Goal: Feedback & Contribution: Contribute content

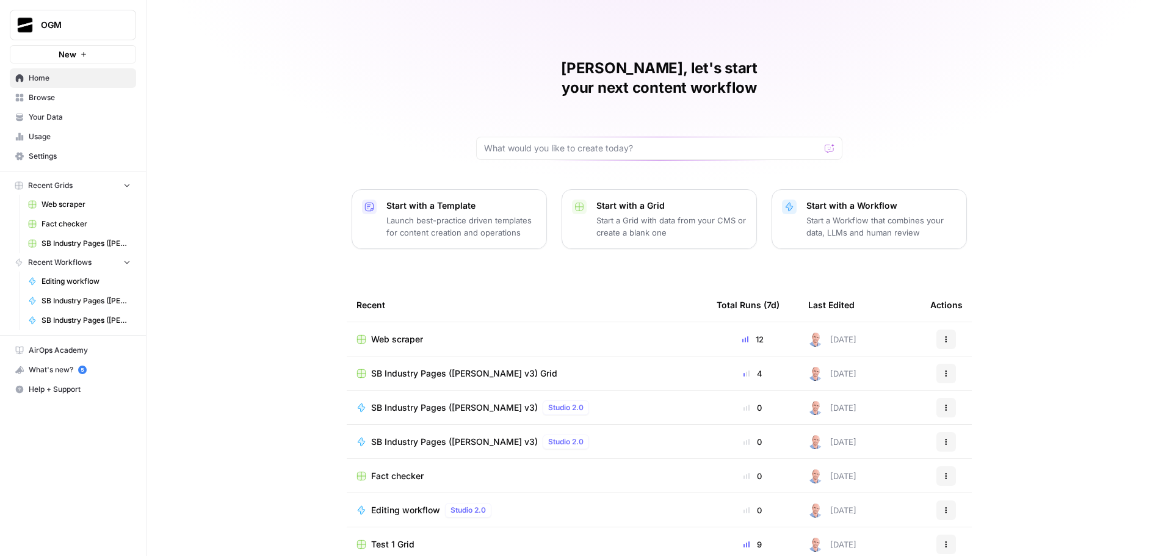
click at [73, 117] on span "Your Data" at bounding box center [80, 117] width 102 height 11
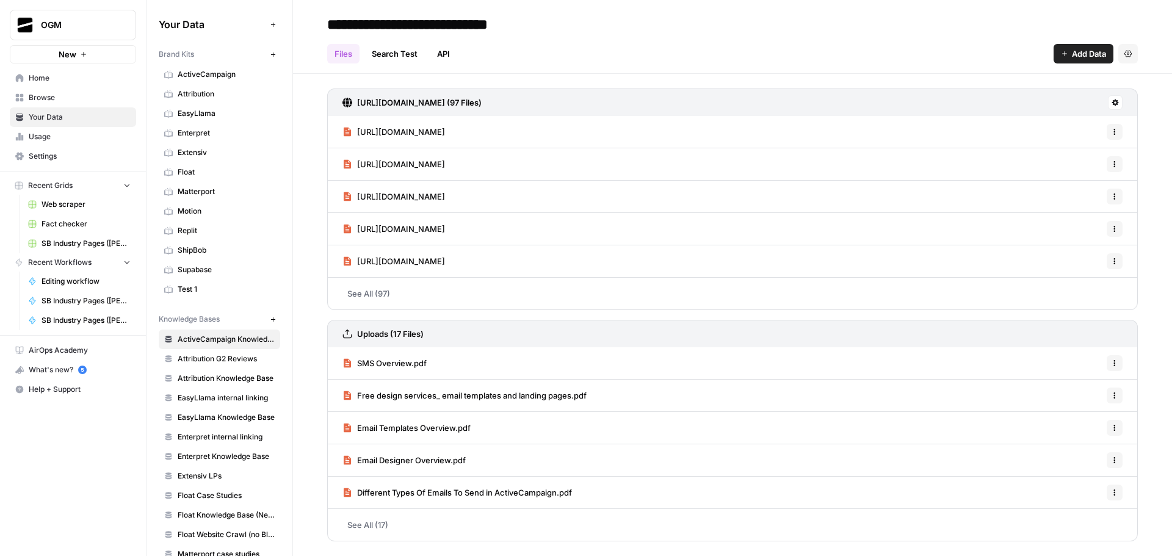
click at [67, 95] on span "Browse" at bounding box center [80, 97] width 102 height 11
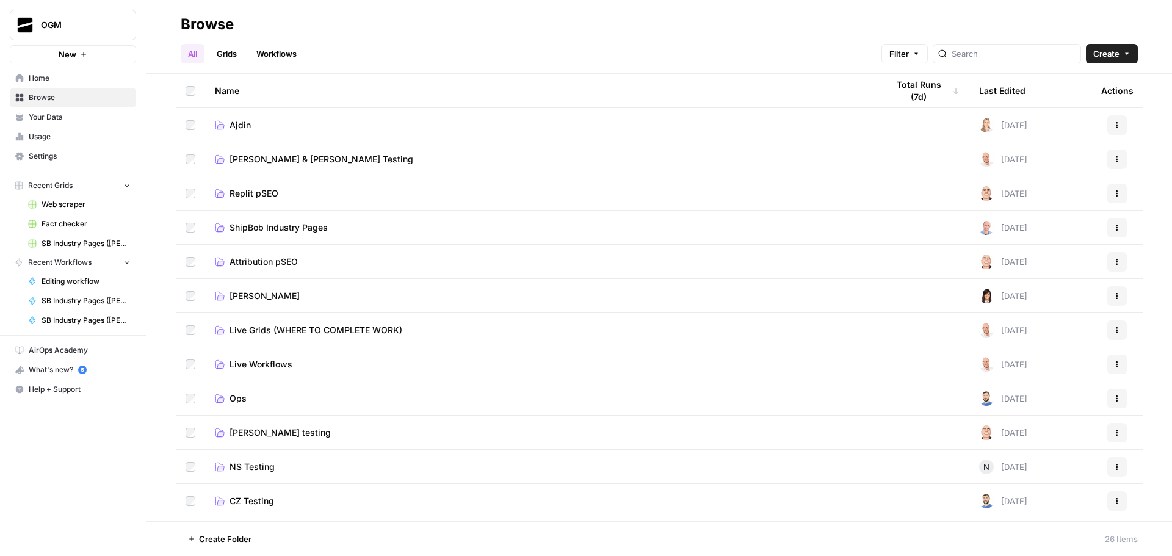
click at [253, 123] on link "Ajdin" at bounding box center [541, 125] width 653 height 12
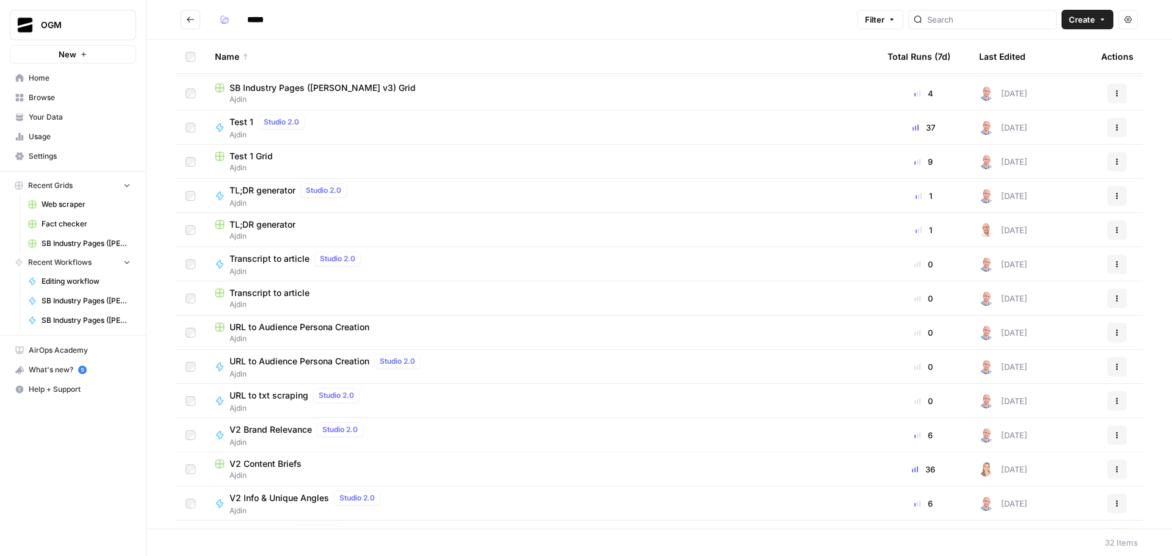
scroll to position [366, 0]
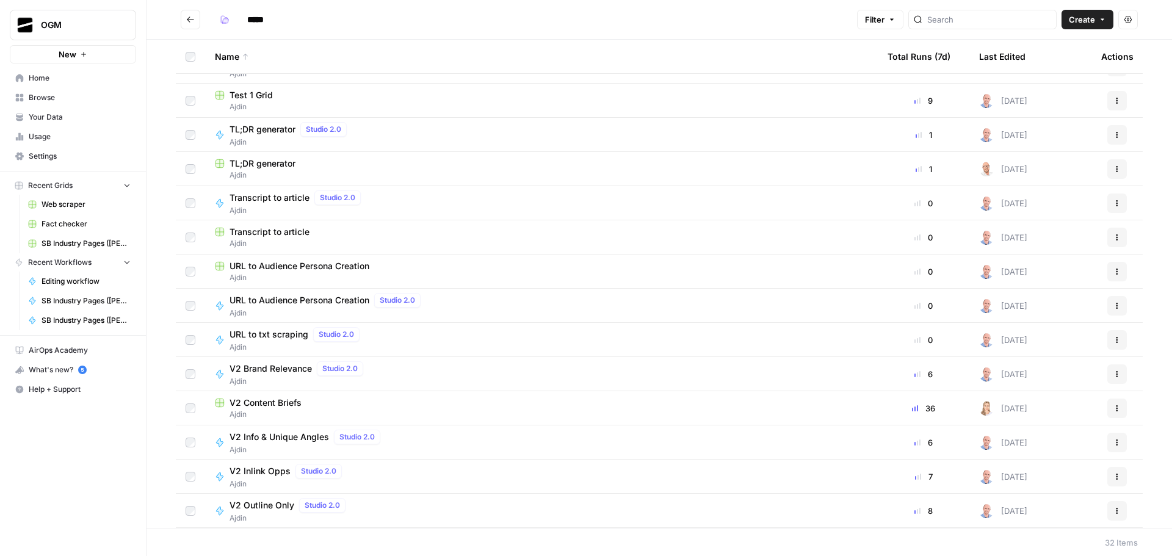
click at [274, 404] on span "V2 Content Briefs" at bounding box center [265, 403] width 72 height 12
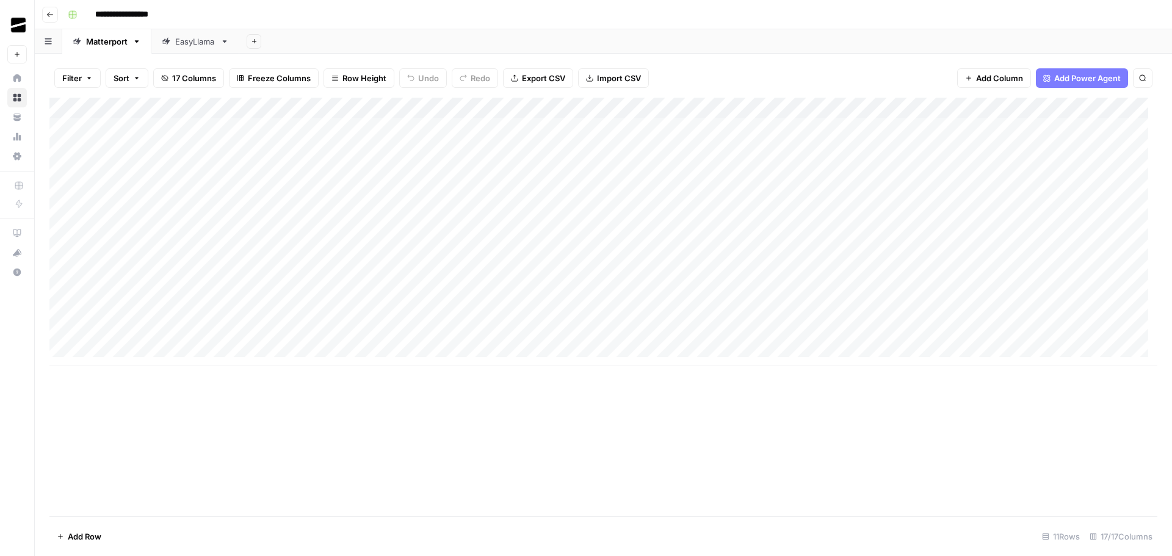
scroll to position [9, 0]
click at [179, 40] on div "EasyLlama" at bounding box center [195, 41] width 40 height 12
click at [544, 148] on div "Add Column" at bounding box center [602, 159] width 1107 height 123
click at [165, 150] on div "Add Column" at bounding box center [602, 159] width 1107 height 123
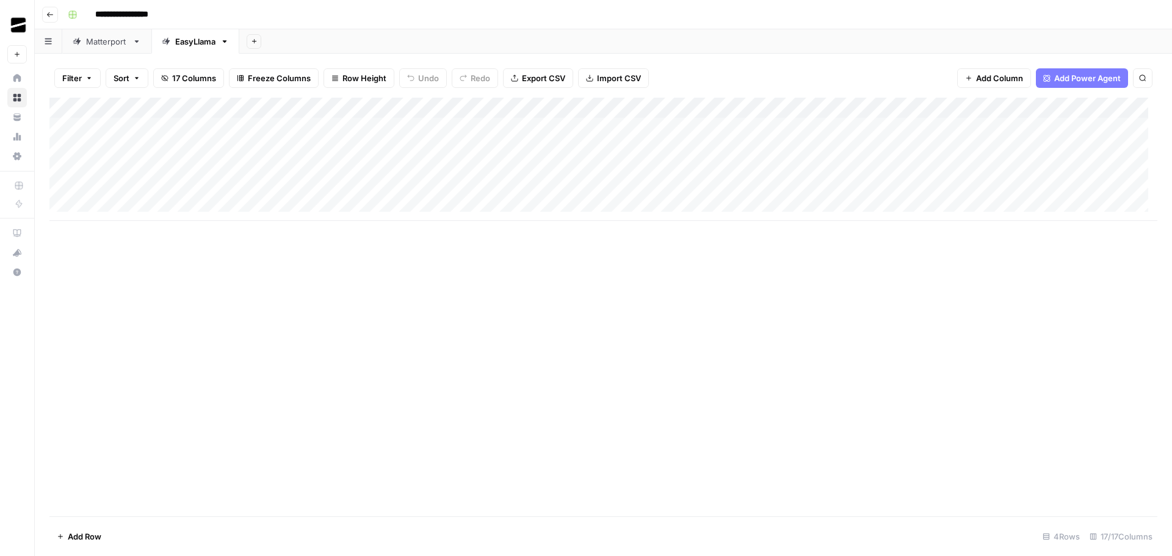
click at [165, 150] on div "Add Column" at bounding box center [602, 159] width 1107 height 123
click at [431, 254] on div "Add Column" at bounding box center [602, 307] width 1107 height 419
click at [454, 261] on div "Add Column" at bounding box center [602, 307] width 1107 height 419
click at [555, 145] on div "Add Column" at bounding box center [602, 159] width 1107 height 123
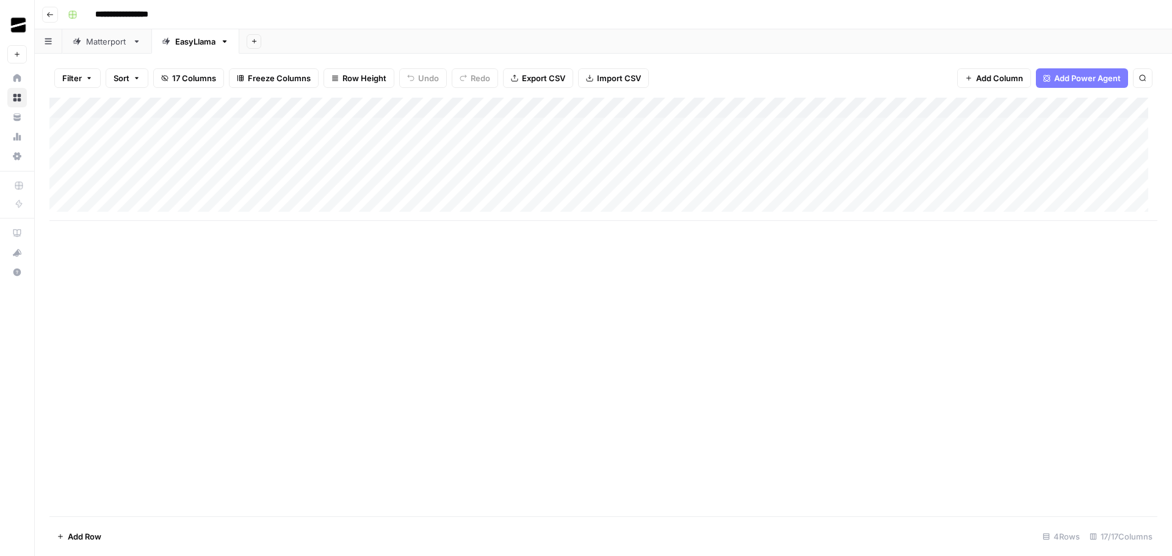
click at [648, 267] on div "Add Column" at bounding box center [602, 307] width 1107 height 419
click at [536, 125] on div "Add Column" at bounding box center [602, 159] width 1107 height 123
click at [897, 311] on div "Add Column" at bounding box center [602, 307] width 1107 height 419
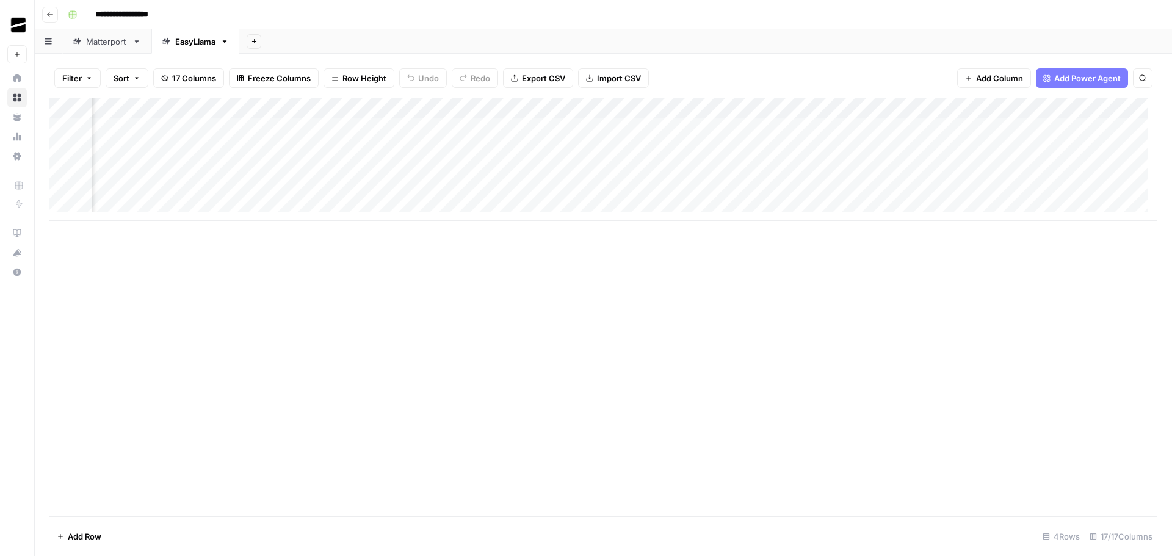
click at [657, 107] on div "Add Column" at bounding box center [602, 159] width 1107 height 123
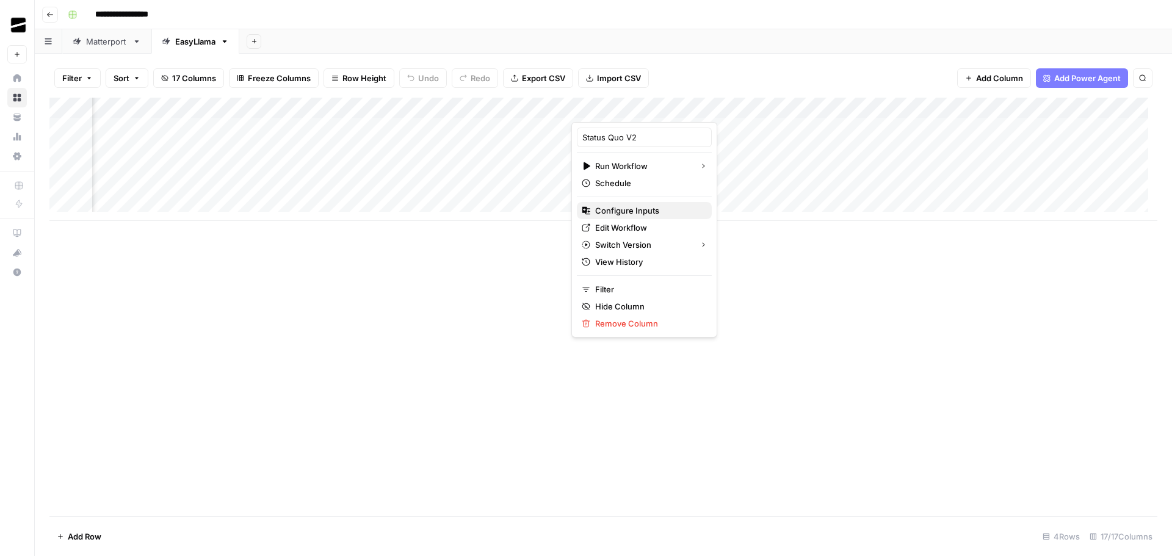
click at [642, 214] on span "Configure Inputs" at bounding box center [648, 210] width 107 height 12
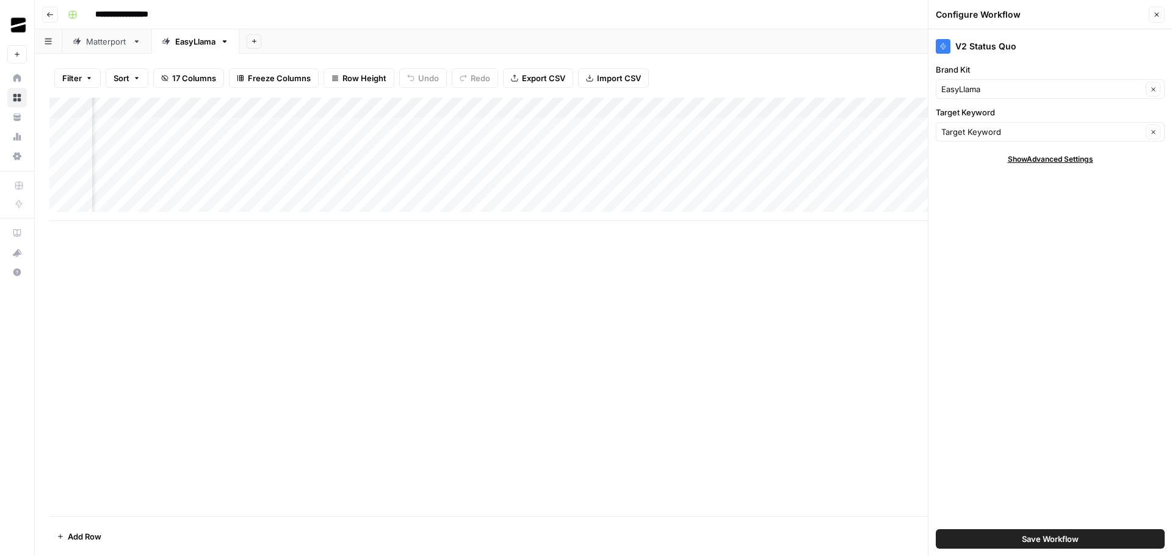
click at [1161, 13] on button "Close" at bounding box center [1156, 15] width 16 height 16
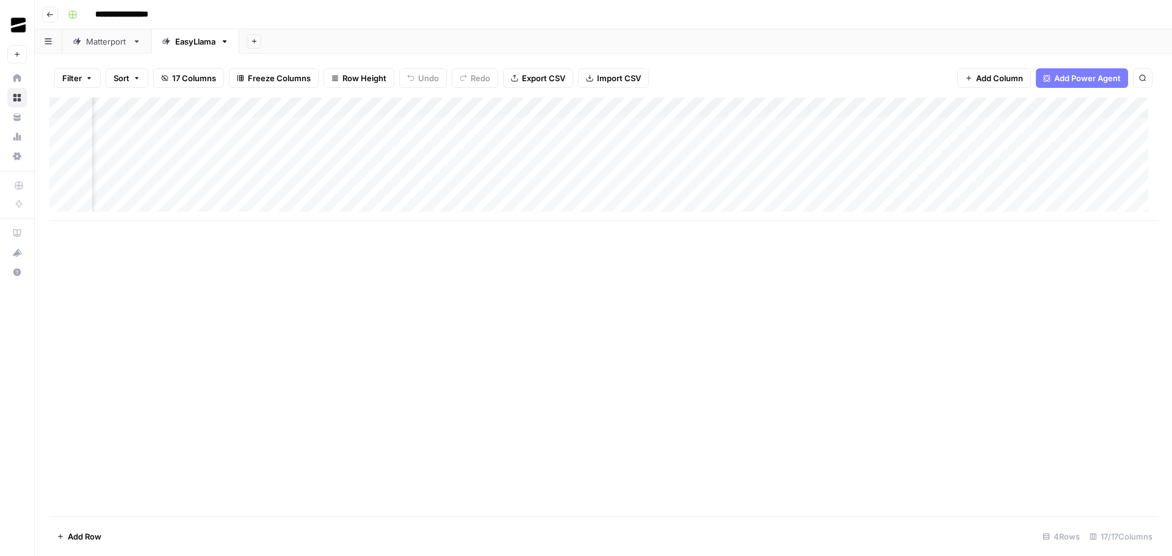
scroll to position [0, 618]
click at [624, 107] on div "Add Column" at bounding box center [602, 159] width 1107 height 123
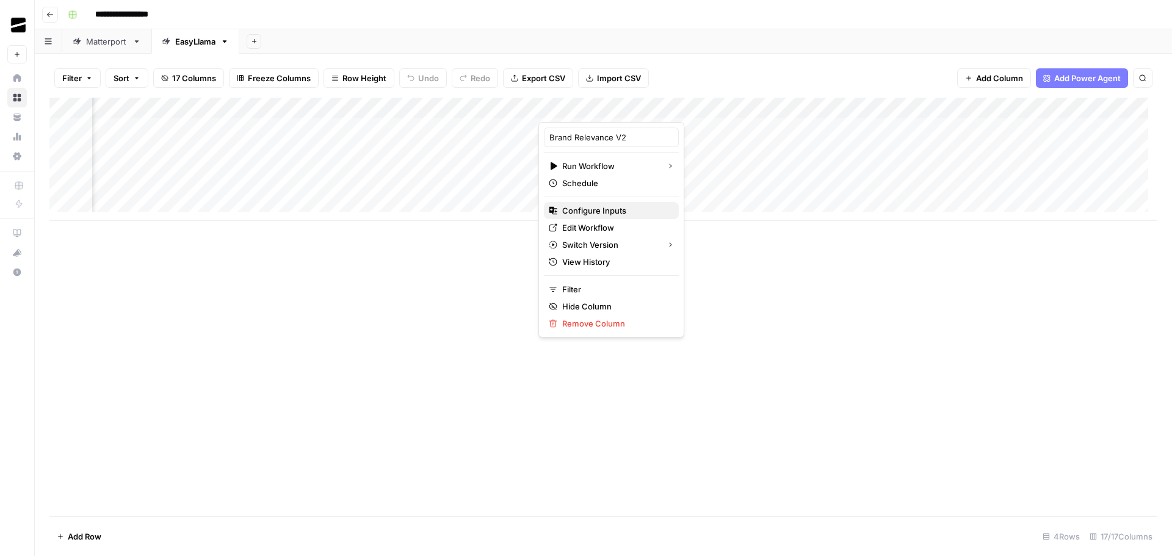
click at [621, 211] on span "Configure Inputs" at bounding box center [615, 210] width 107 height 12
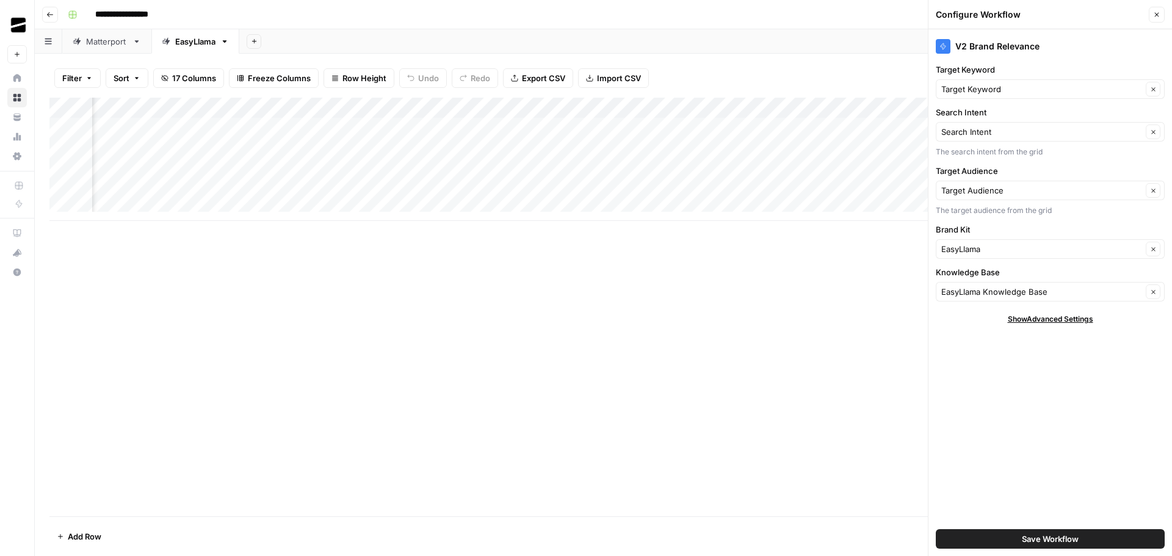
click at [1162, 15] on button "Close" at bounding box center [1156, 15] width 16 height 16
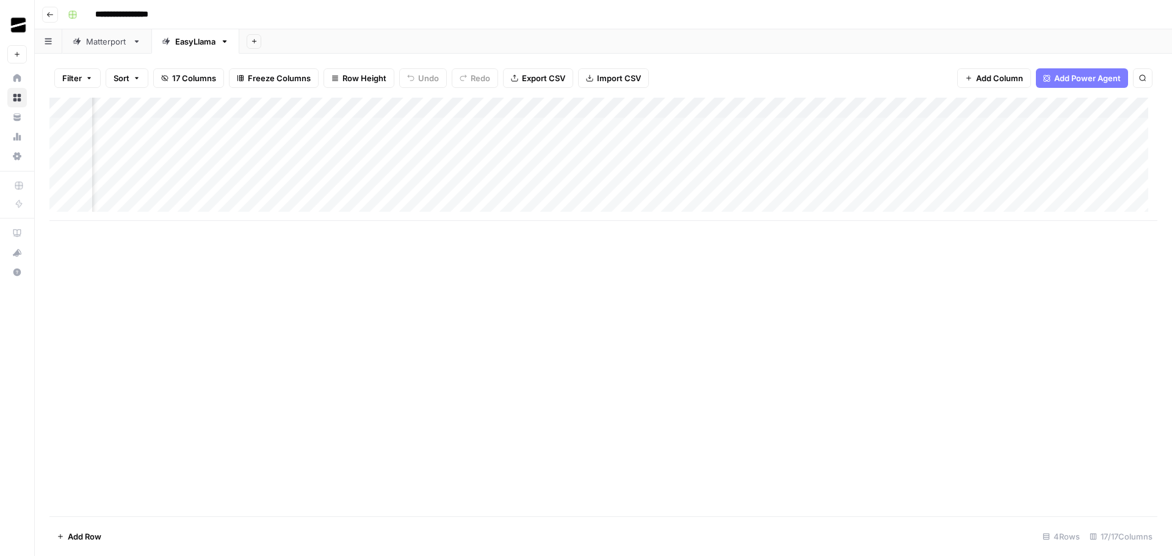
click at [842, 108] on div "Add Column" at bounding box center [602, 159] width 1107 height 123
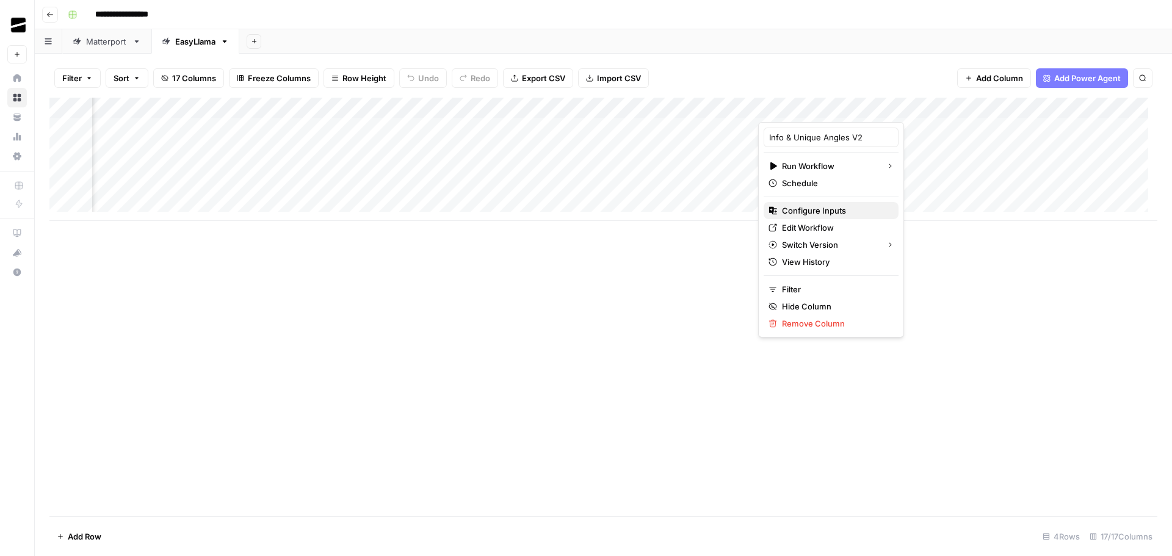
click at [828, 207] on span "Configure Inputs" at bounding box center [835, 210] width 107 height 12
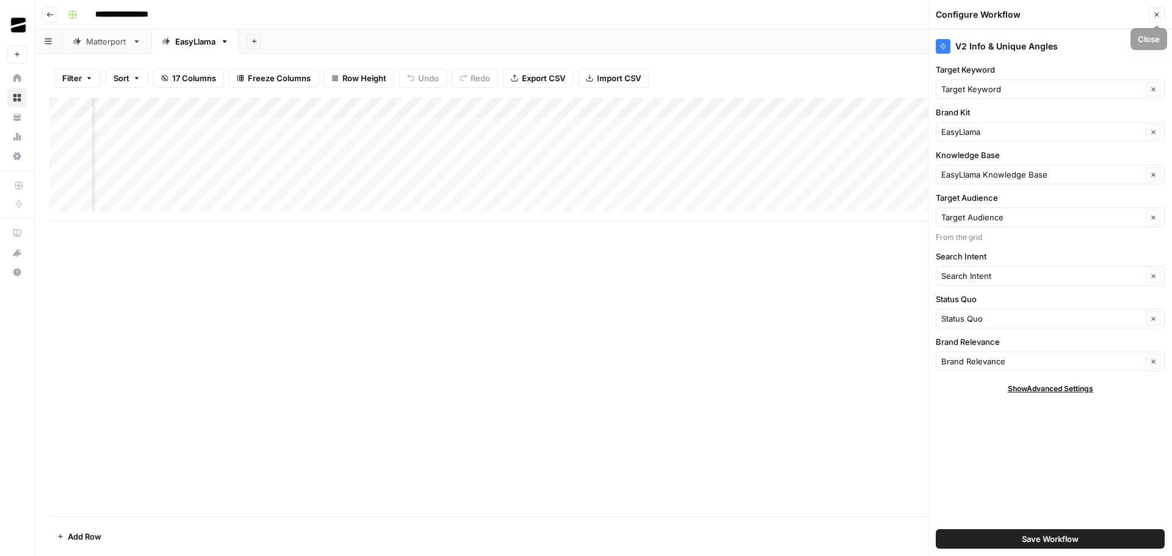
click at [1156, 11] on icon "button" at bounding box center [1156, 14] width 7 height 7
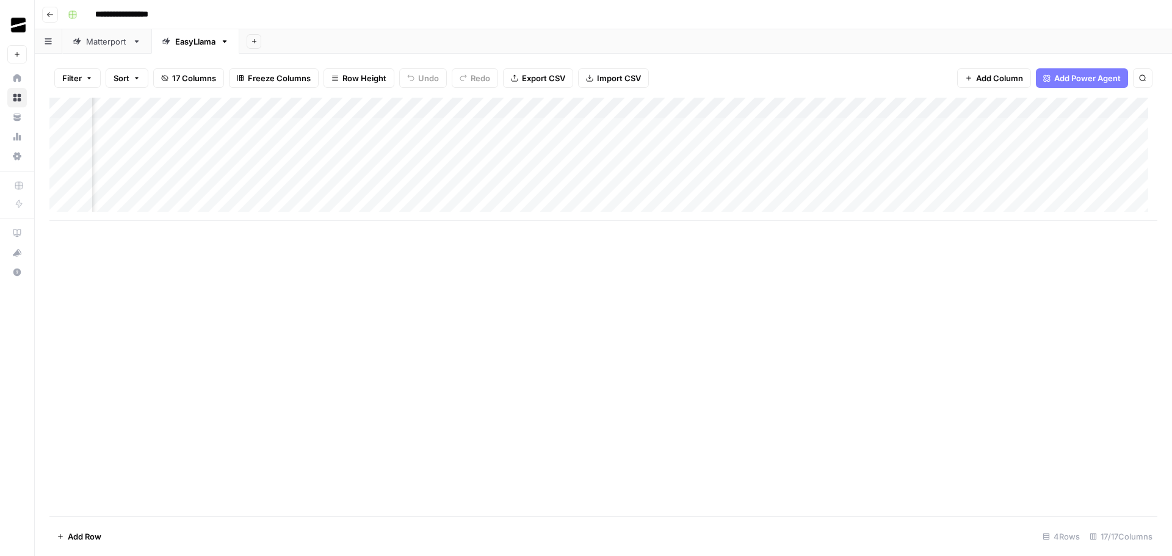
scroll to position [0, 888]
click at [793, 109] on div "Add Column" at bounding box center [602, 159] width 1107 height 123
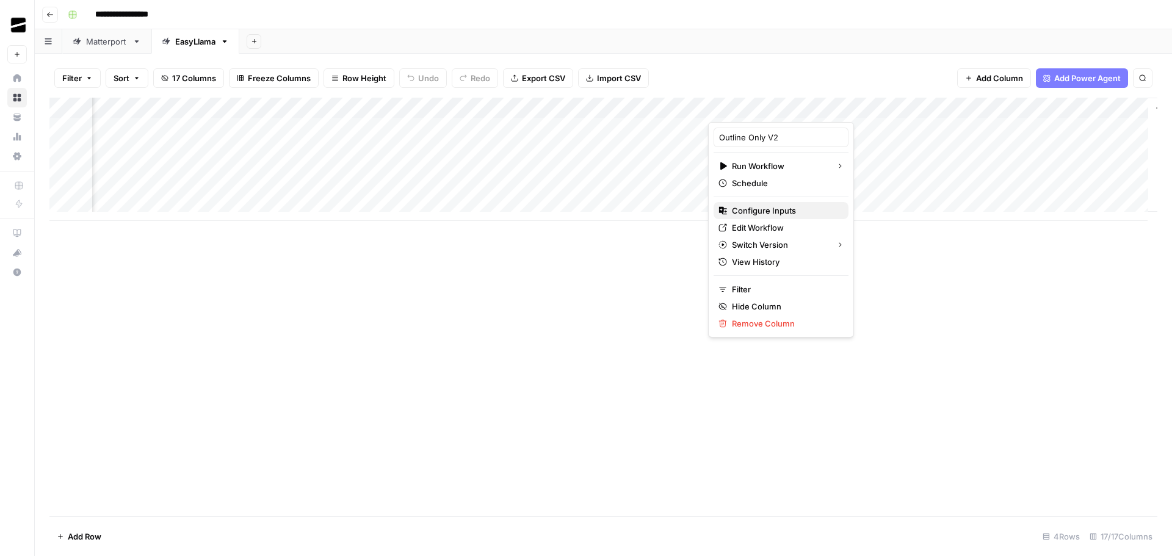
click at [765, 203] on button "Configure Inputs" at bounding box center [780, 210] width 135 height 17
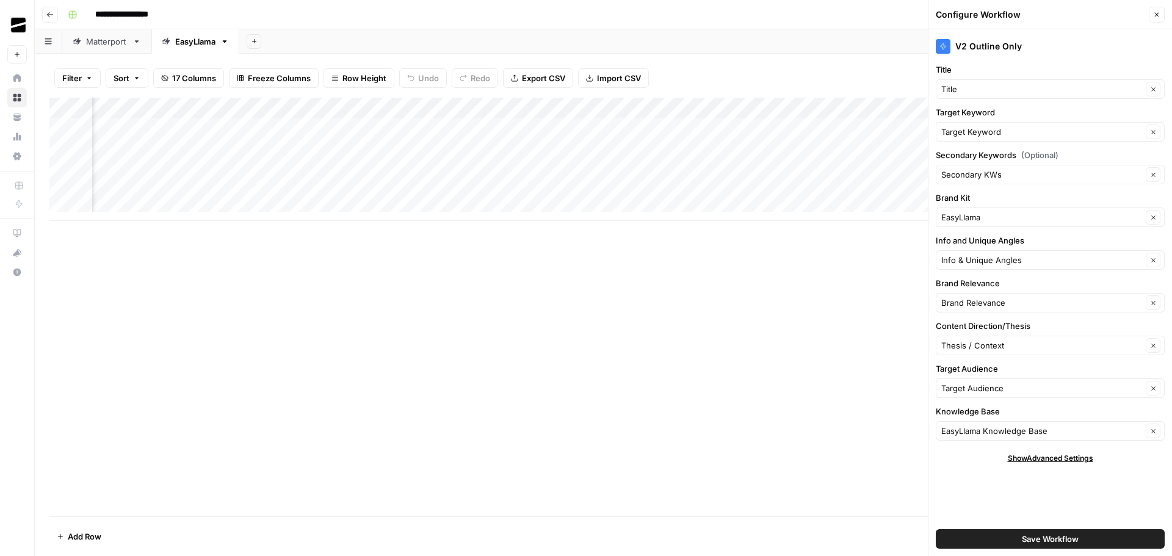
click at [1159, 13] on icon "button" at bounding box center [1156, 14] width 7 height 7
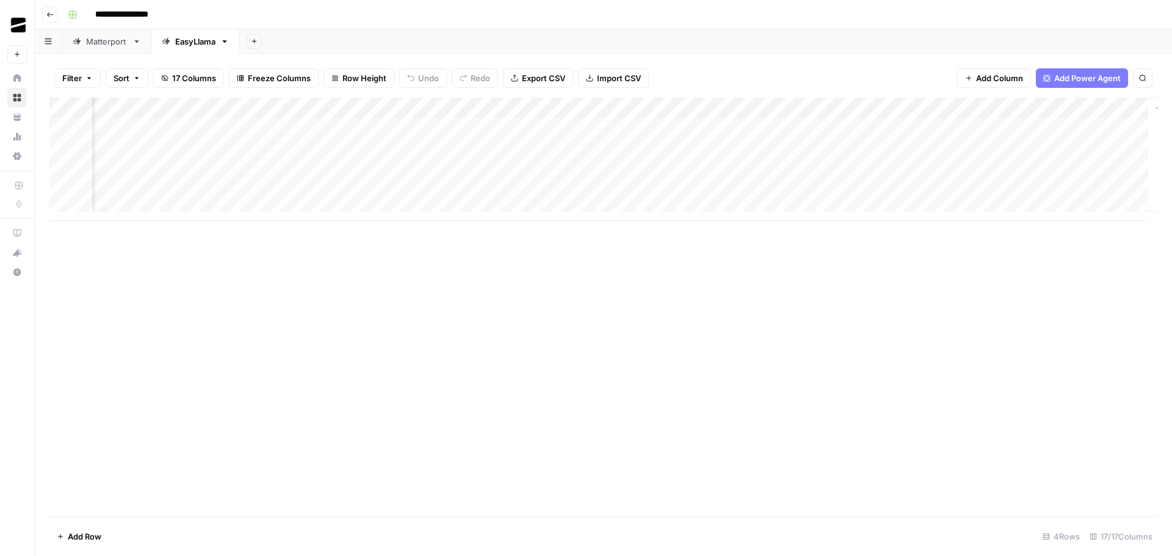
scroll to position [0, 956]
click at [724, 107] on div "Add Column" at bounding box center [602, 159] width 1107 height 123
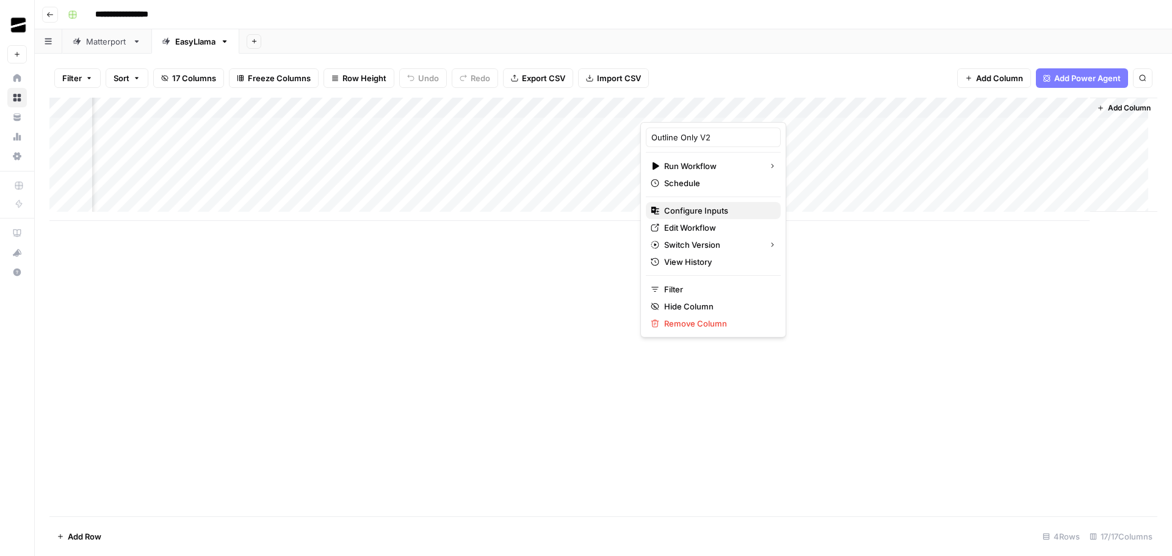
click at [708, 206] on span "Configure Inputs" at bounding box center [717, 210] width 107 height 12
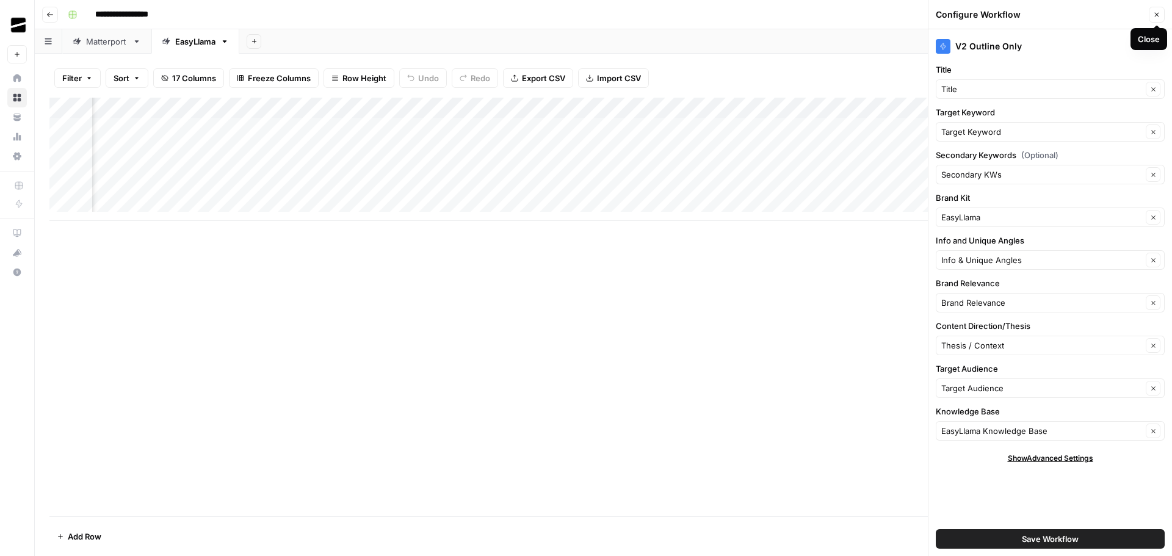
click at [1158, 12] on icon "button" at bounding box center [1156, 14] width 7 height 7
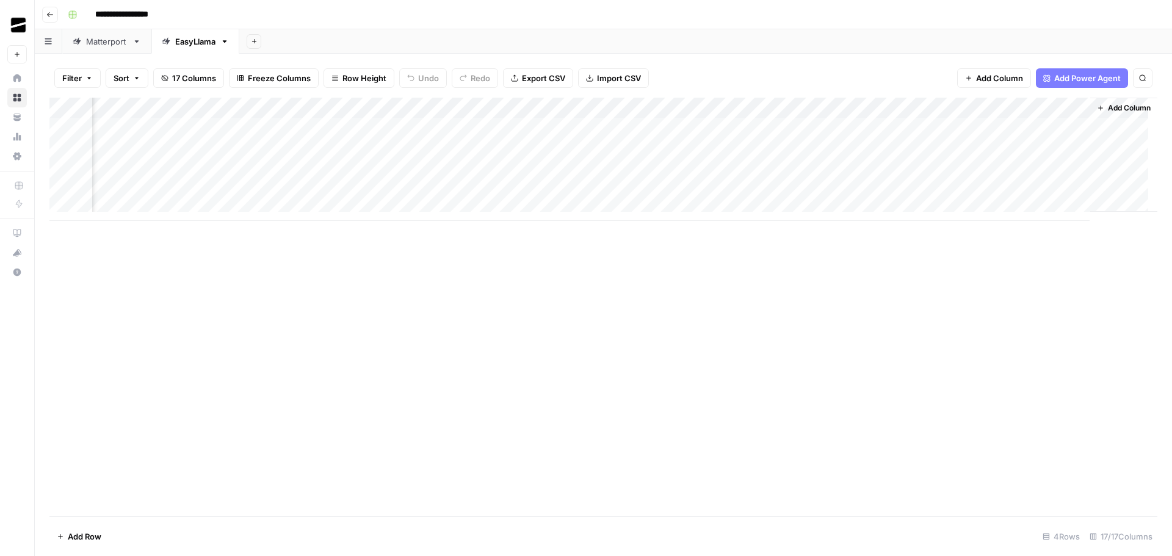
click at [725, 110] on div "Add Column" at bounding box center [602, 159] width 1107 height 123
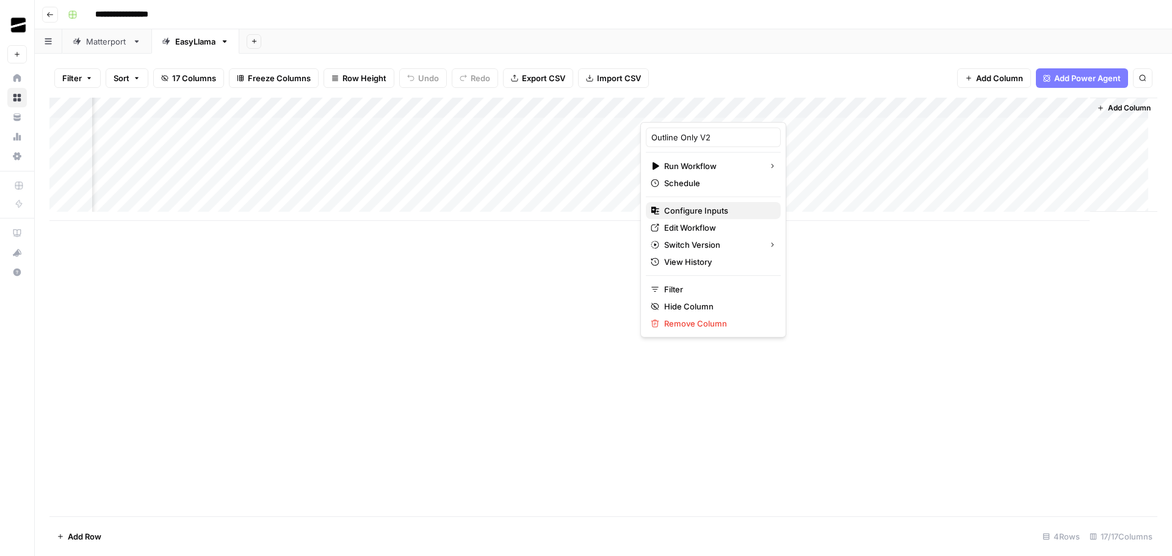
click at [703, 207] on span "Configure Inputs" at bounding box center [717, 210] width 107 height 12
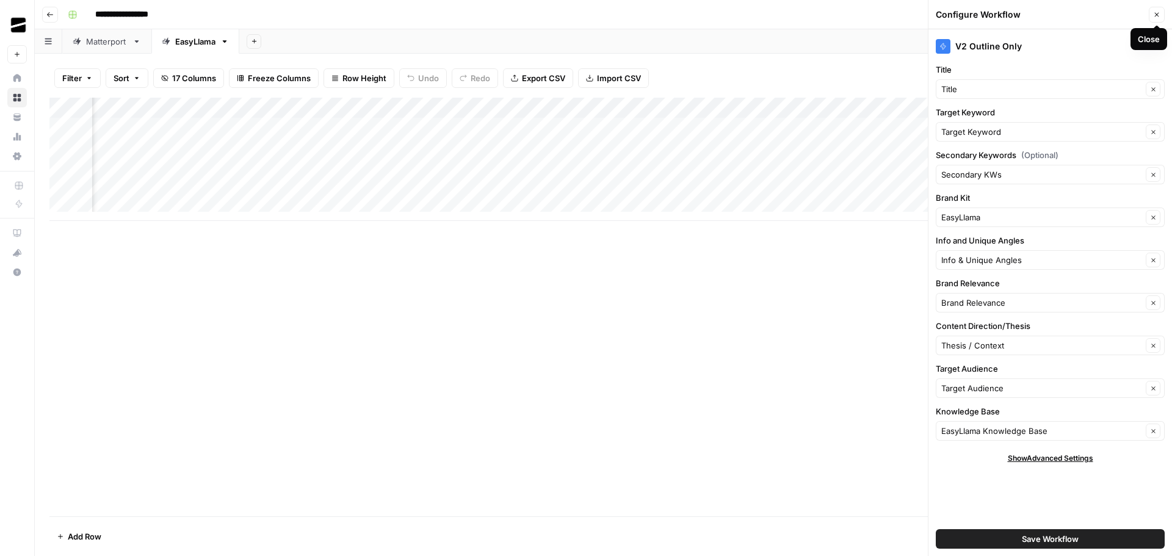
click at [1158, 15] on icon "button" at bounding box center [1156, 14] width 7 height 7
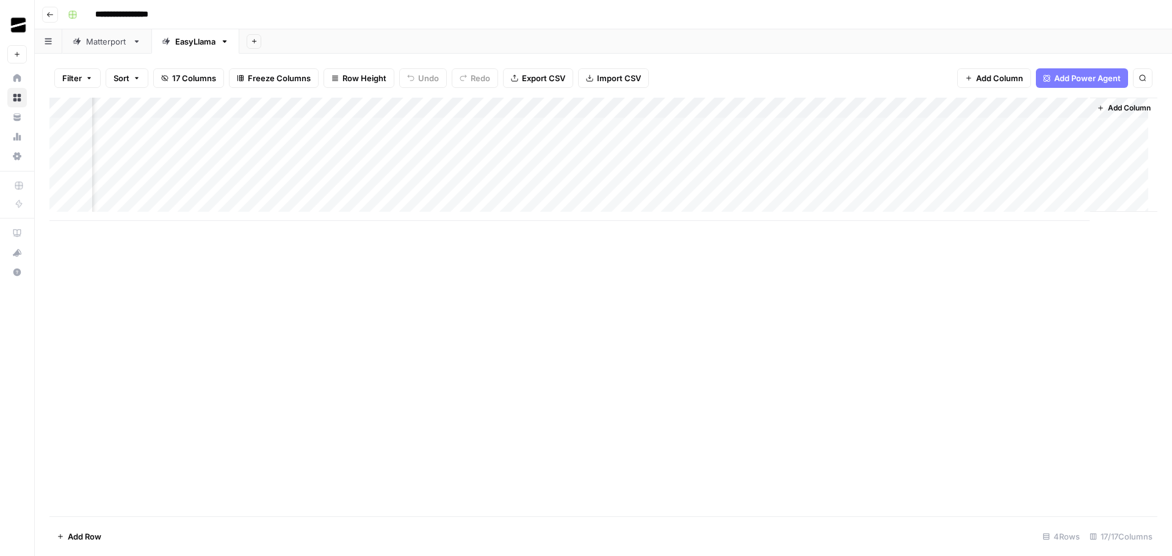
click at [723, 109] on div "Add Column" at bounding box center [602, 159] width 1107 height 123
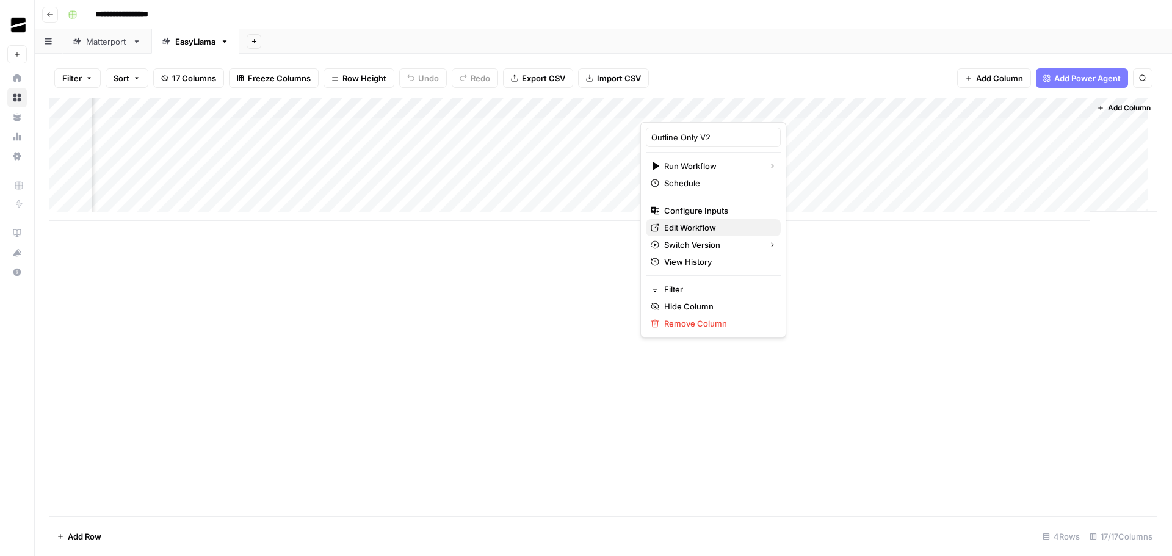
click at [716, 226] on span "Edit Workflow" at bounding box center [717, 227] width 107 height 12
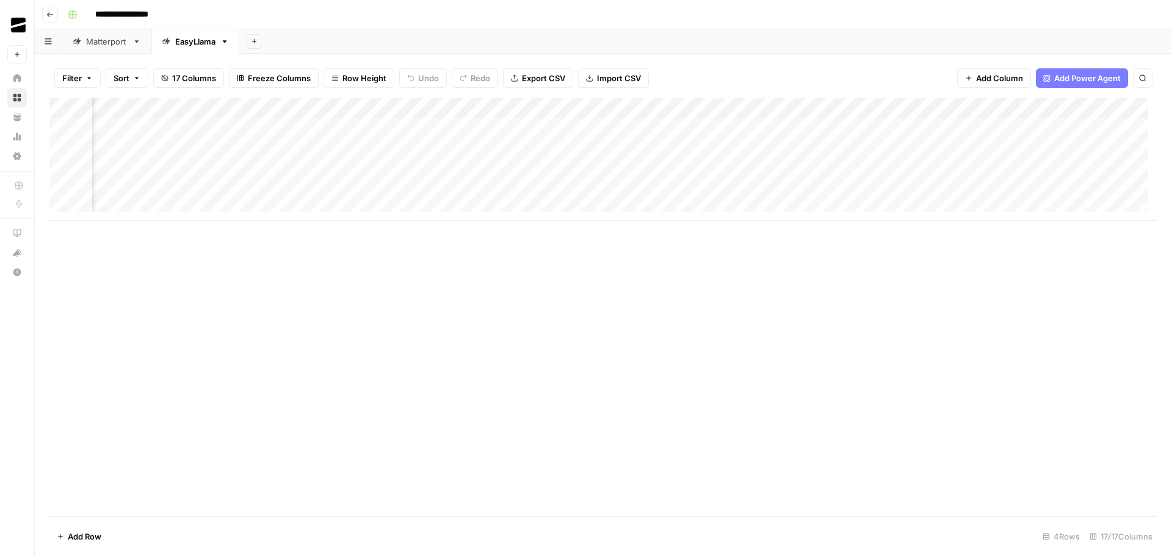
scroll to position [0, 223]
click at [327, 107] on div "Add Column" at bounding box center [602, 159] width 1107 height 123
drag, startPoint x: 340, startPoint y: 139, endPoint x: 359, endPoint y: 138, distance: 19.0
click at [359, 138] on input "Thesis / Context" at bounding box center [348, 137] width 124 height 12
type input "Thesis / Content Direction"
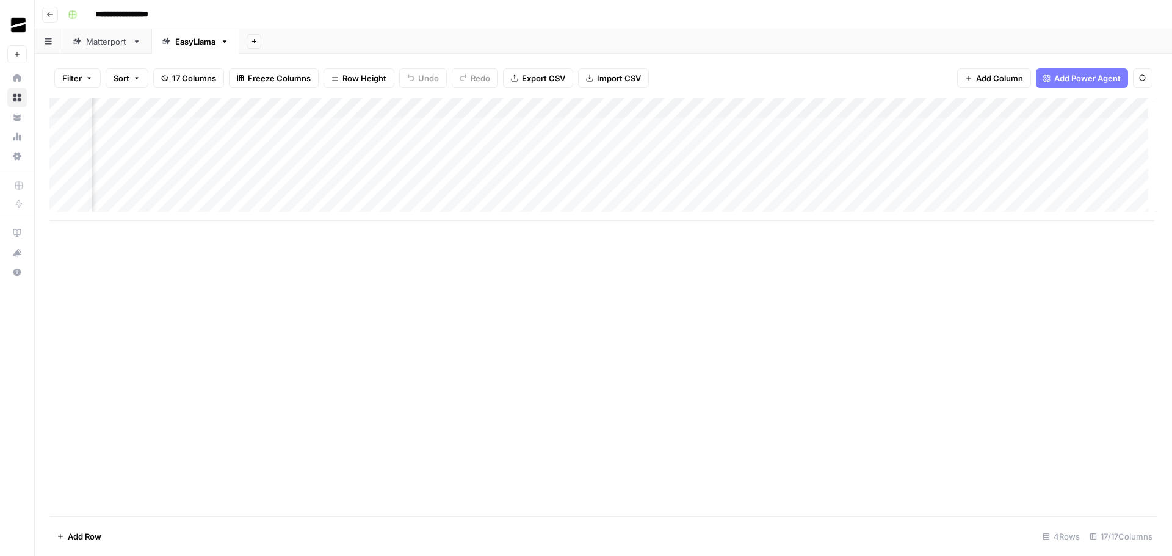
scroll to position [0, 890]
click at [791, 108] on div "Add Column" at bounding box center [602, 159] width 1107 height 123
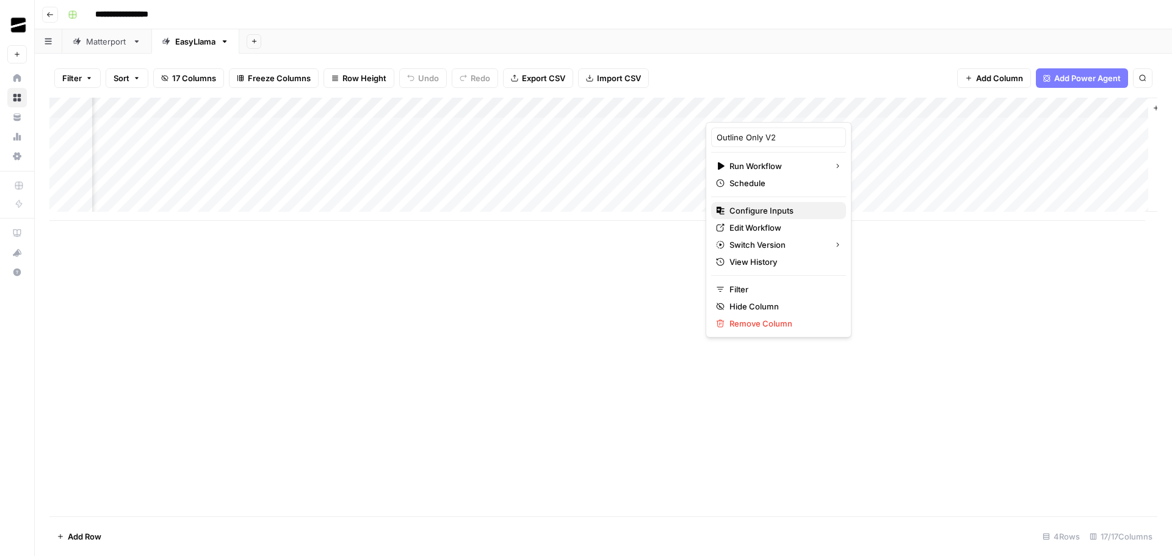
click at [778, 211] on span "Configure Inputs" at bounding box center [782, 210] width 107 height 12
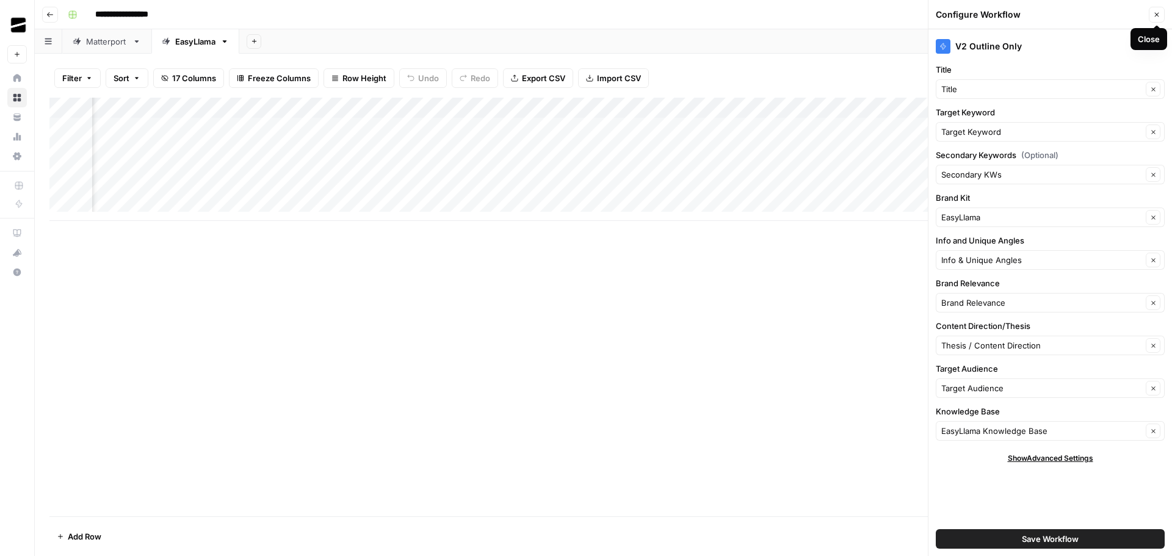
click at [1160, 17] on button "Close" at bounding box center [1156, 15] width 16 height 16
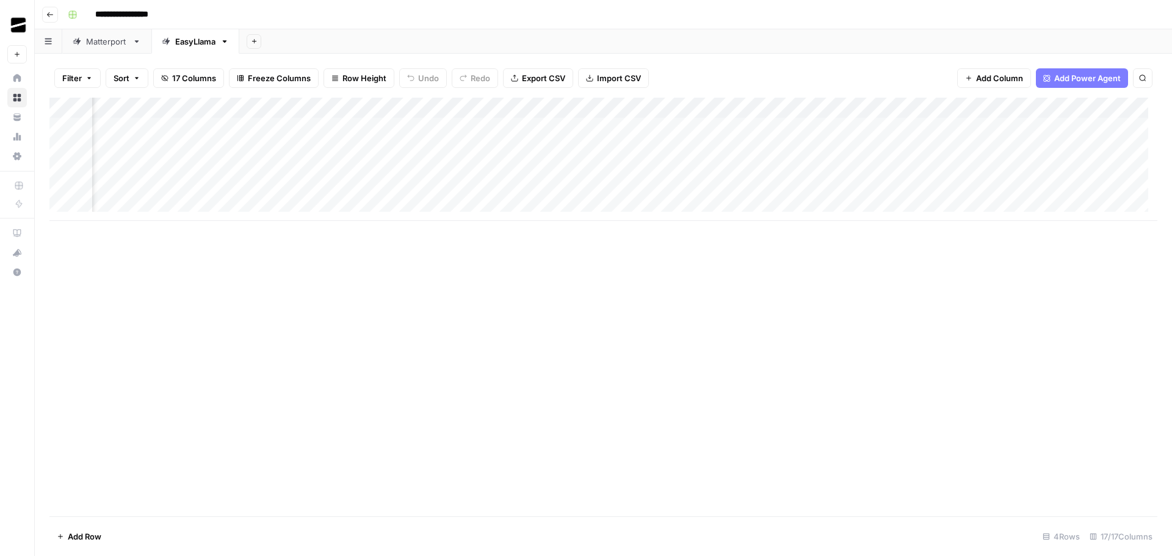
scroll to position [0, 137]
click at [403, 107] on div "Add Column" at bounding box center [602, 159] width 1107 height 123
click at [439, 134] on input "Thesis / Content Direction" at bounding box center [434, 137] width 124 height 12
click at [570, 289] on div "Add Column" at bounding box center [602, 307] width 1107 height 419
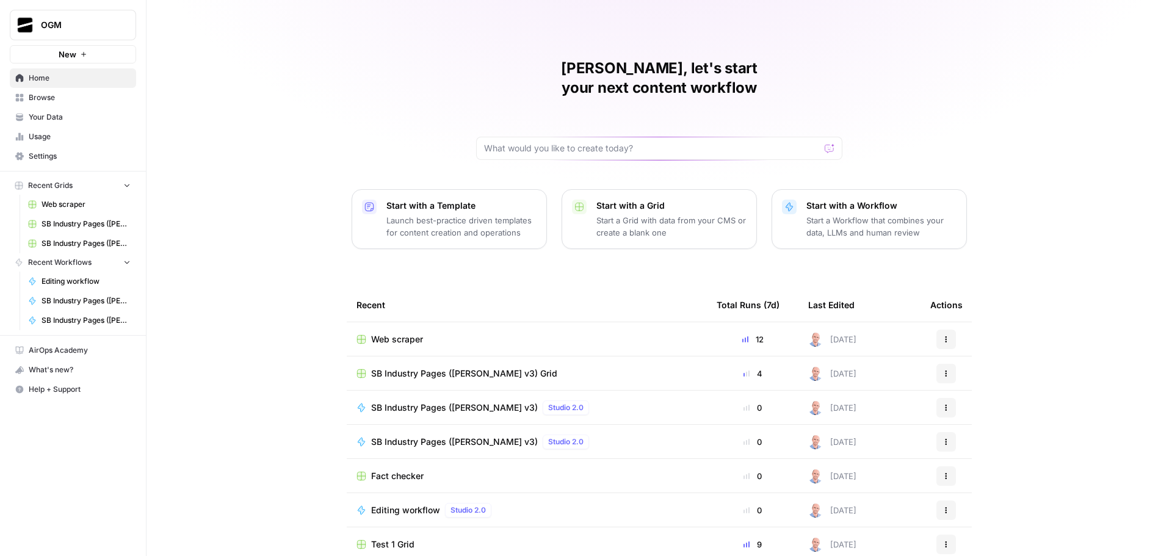
click at [79, 116] on span "Your Data" at bounding box center [80, 117] width 102 height 11
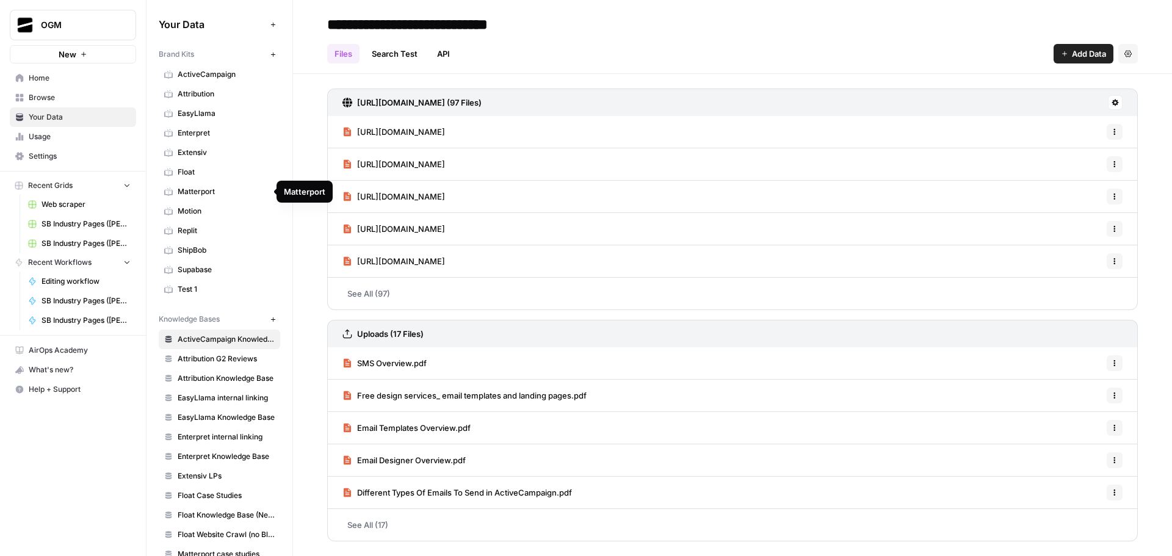
click at [206, 117] on span "EasyLlama" at bounding box center [226, 113] width 97 height 11
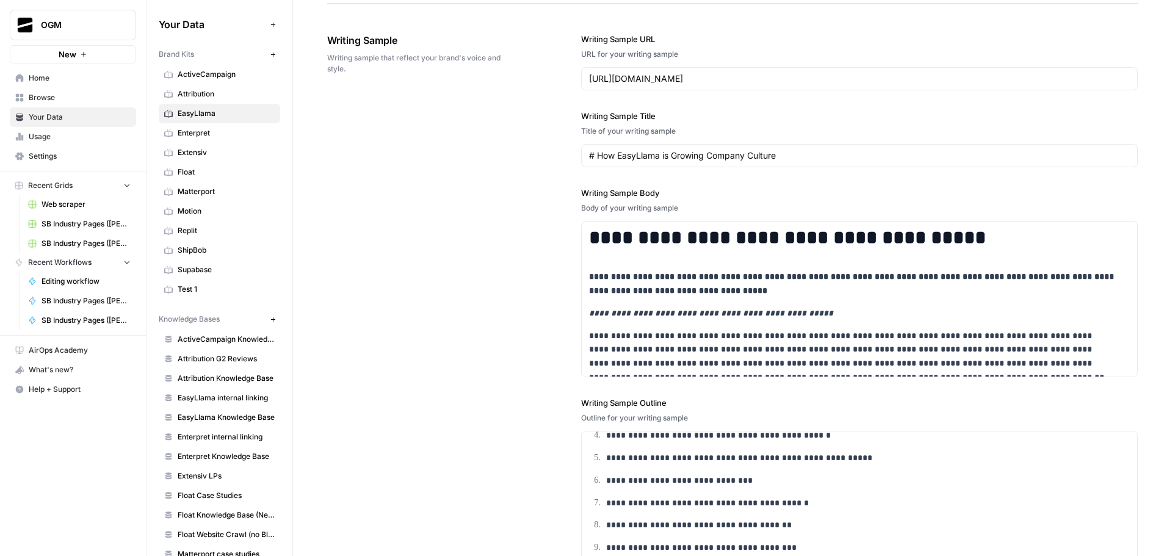
scroll to position [2025, 0]
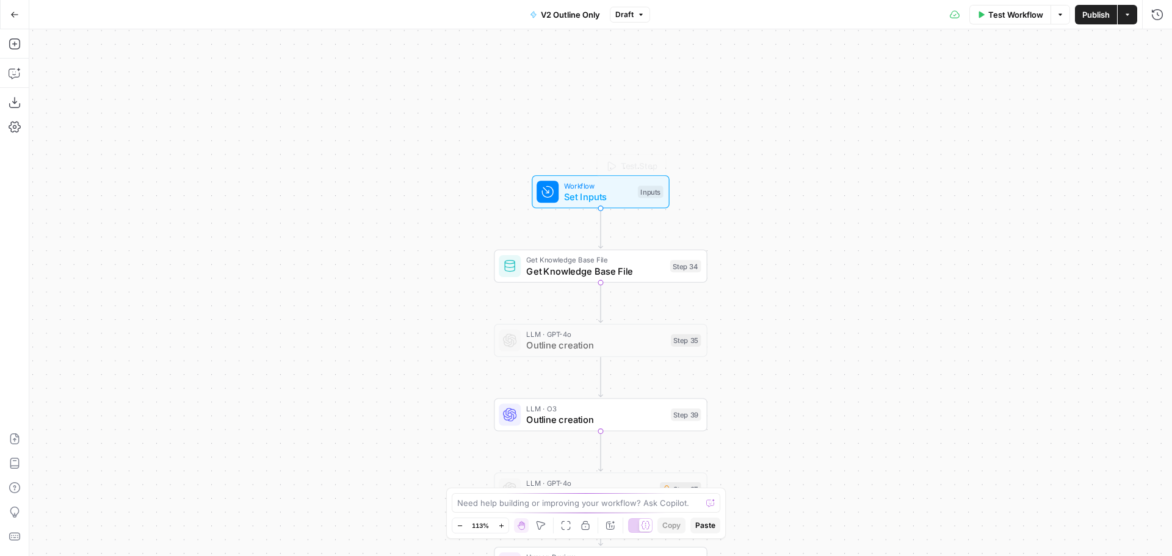
click at [599, 191] on span "Set Inputs" at bounding box center [598, 197] width 68 height 14
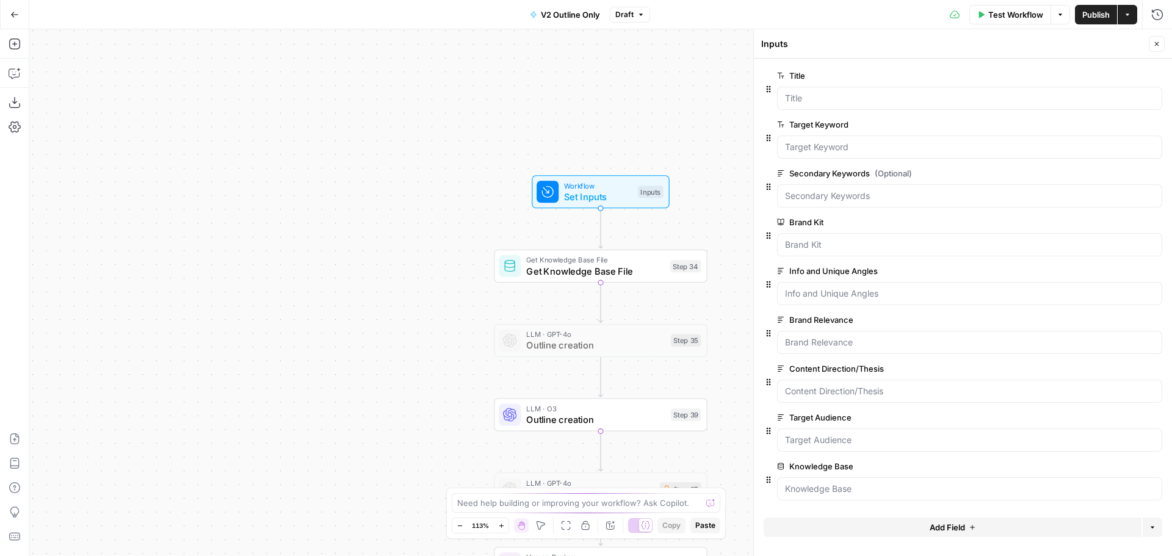
click at [1159, 41] on div "Run History E" at bounding box center [1130, 41] width 71 height 22
click at [649, 419] on span "Outline creation" at bounding box center [595, 419] width 139 height 14
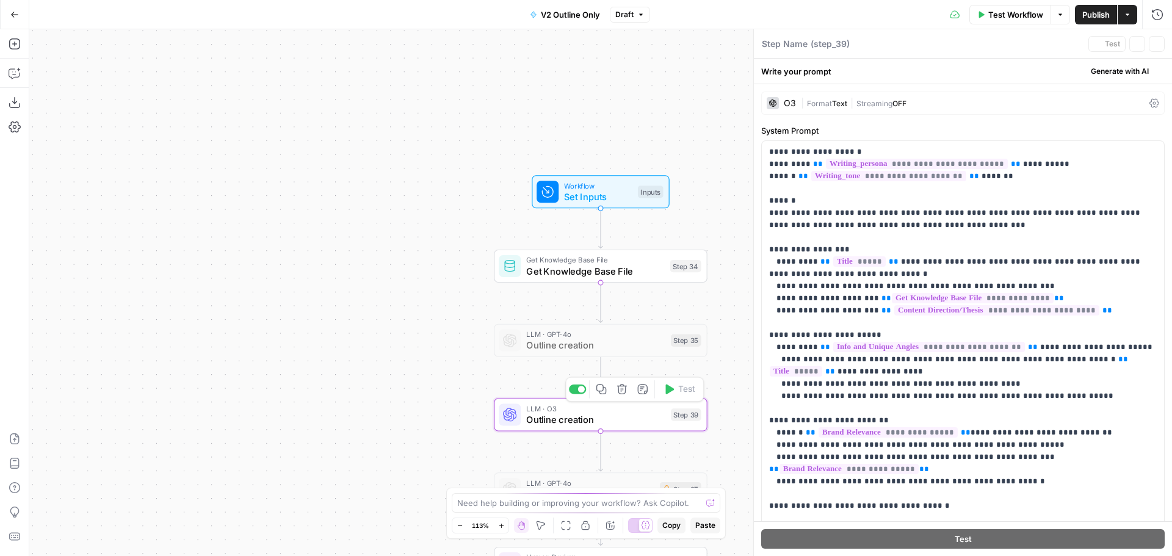
type textarea "Outline creation"
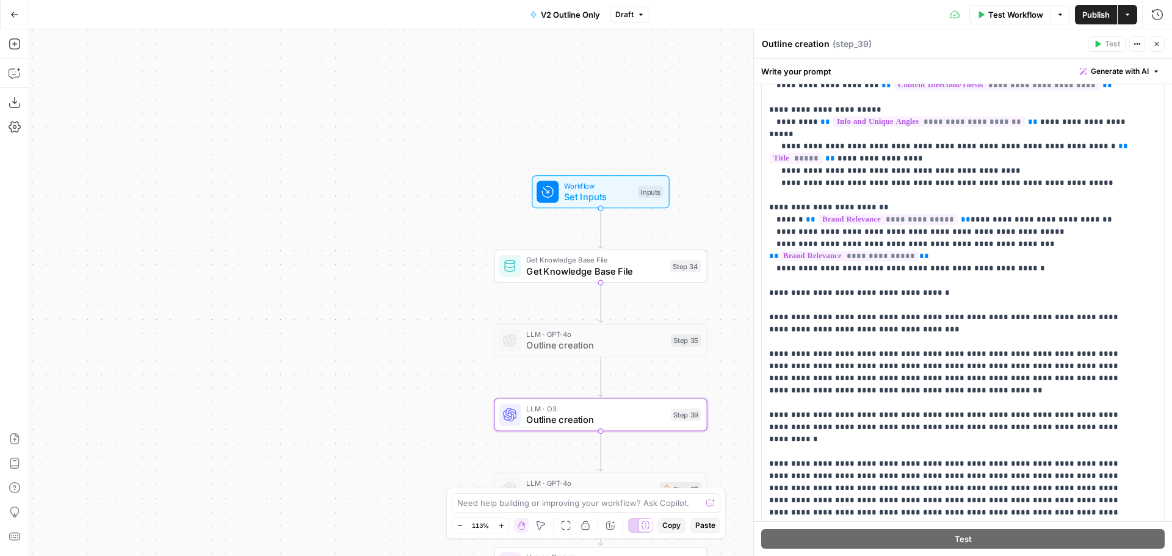
scroll to position [1, 0]
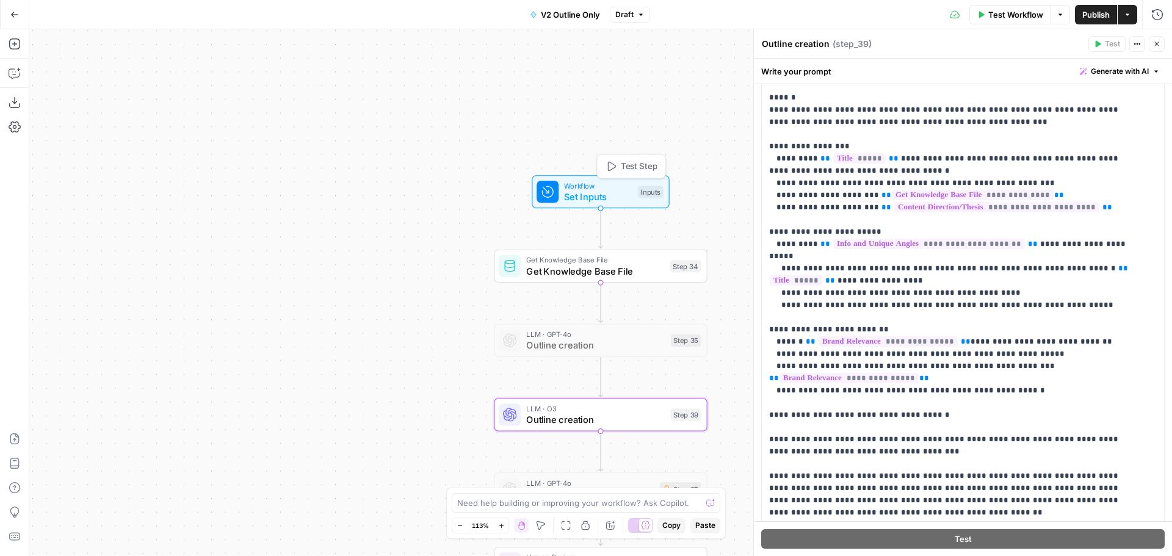
click at [587, 189] on span "Workflow" at bounding box center [598, 185] width 68 height 11
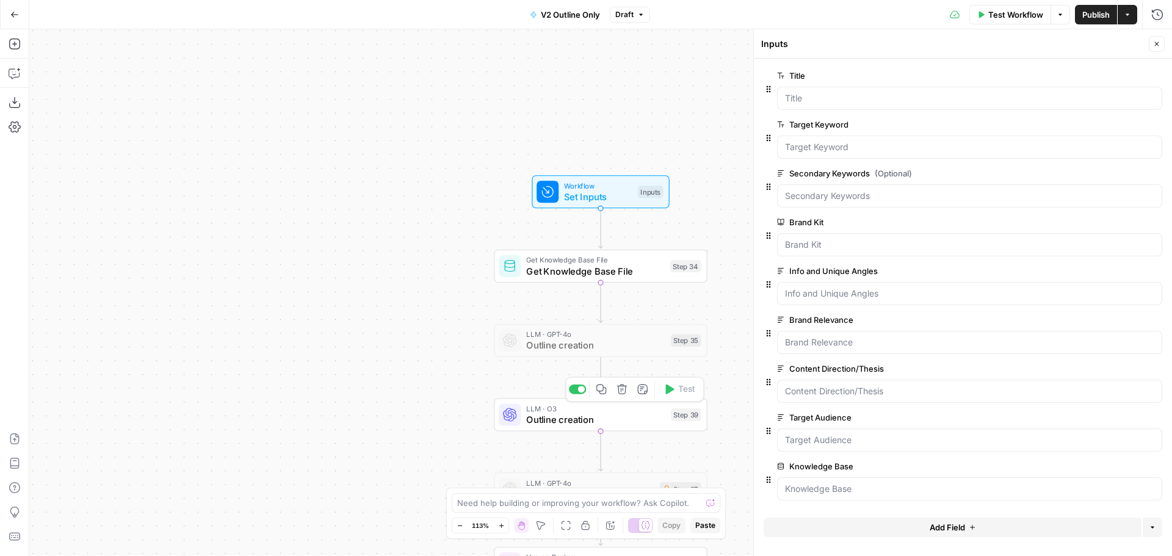
click at [546, 419] on span "Outline creation" at bounding box center [595, 419] width 139 height 14
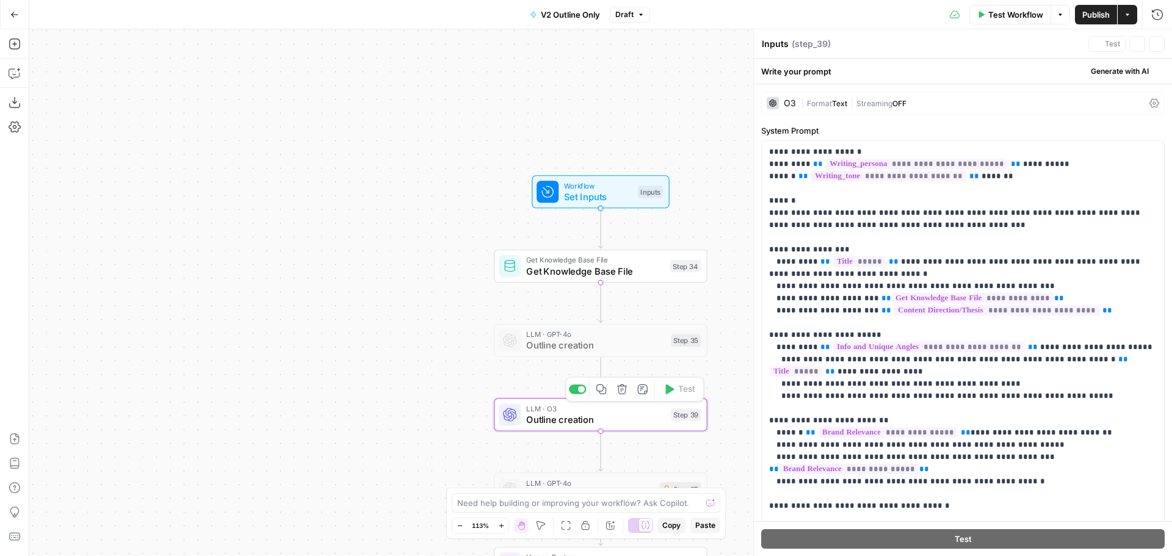
type textarea "Outline creation"
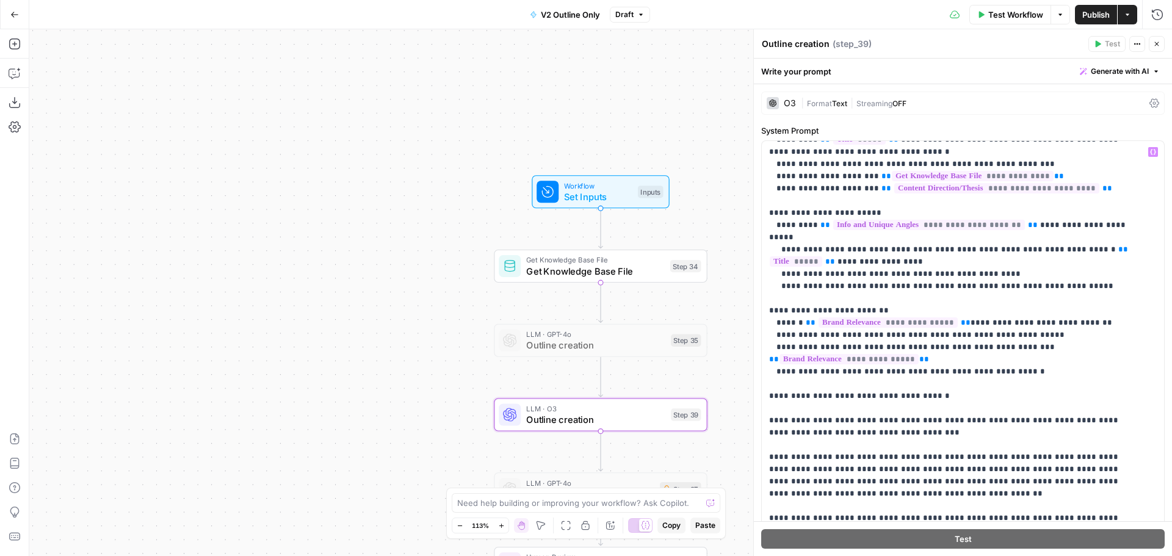
scroll to position [183, 0]
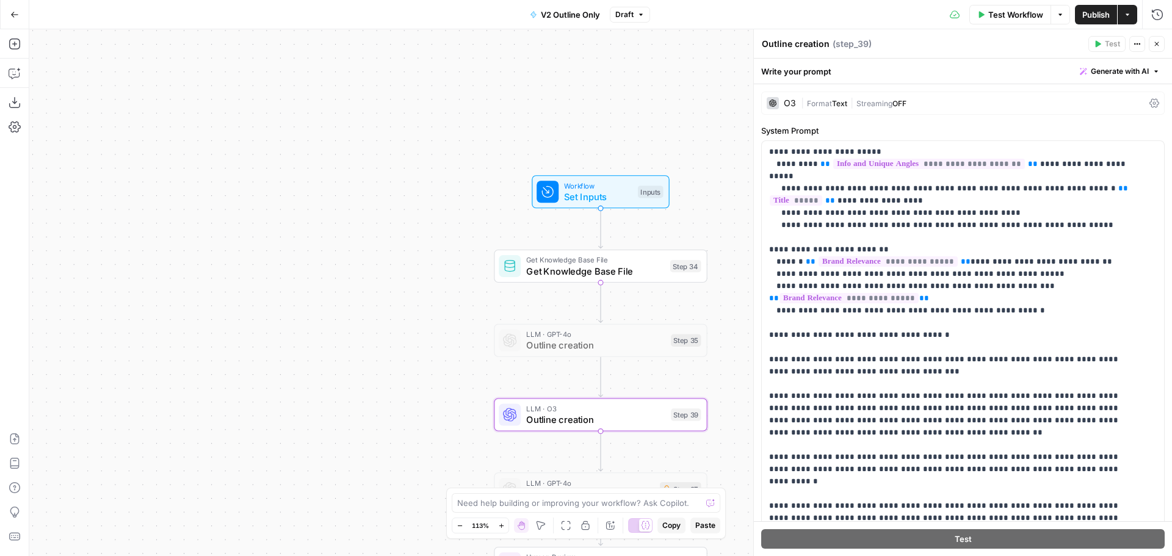
click at [1158, 43] on icon "button" at bounding box center [1156, 43] width 7 height 7
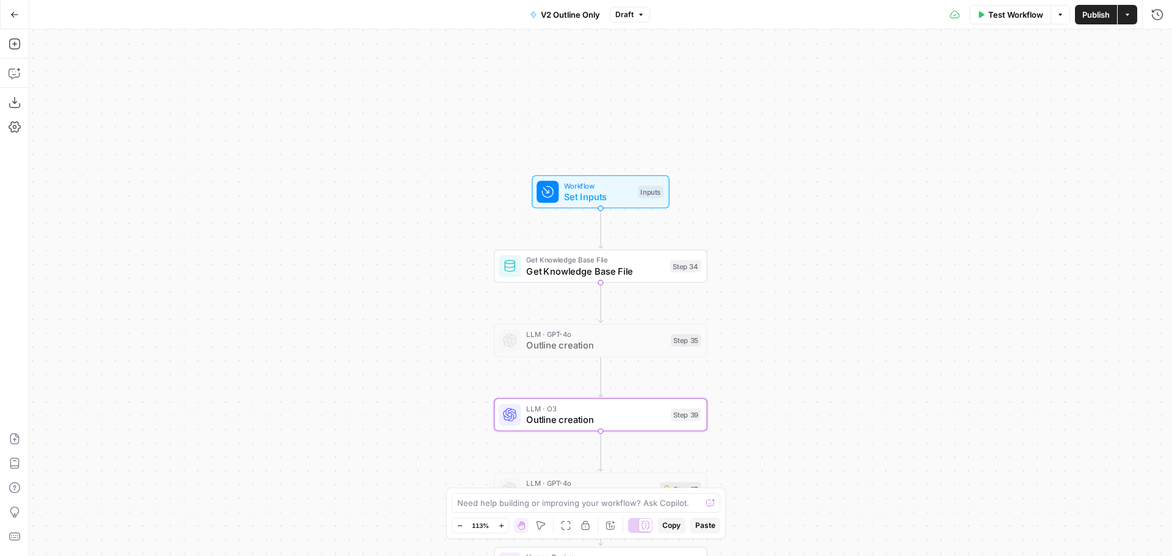
click at [832, 109] on div "Workflow Set Inputs Inputs Get Knowledge Base File Get Knowledge Base File Step…" at bounding box center [600, 292] width 1142 height 527
click at [567, 264] on span "Get Knowledge Base File" at bounding box center [595, 271] width 139 height 14
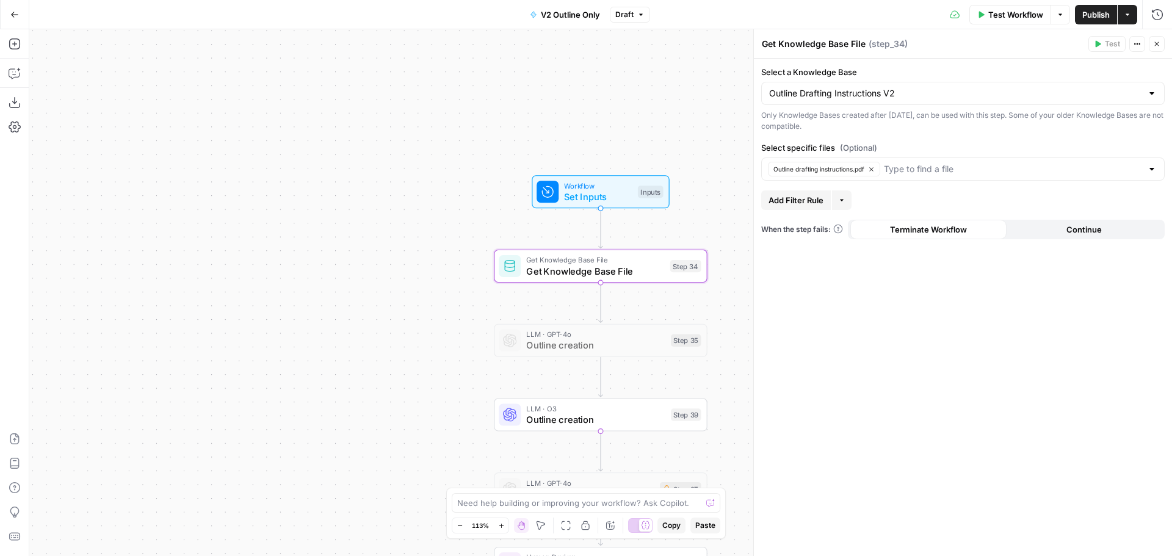
click at [1159, 41] on icon "button" at bounding box center [1156, 43] width 7 height 7
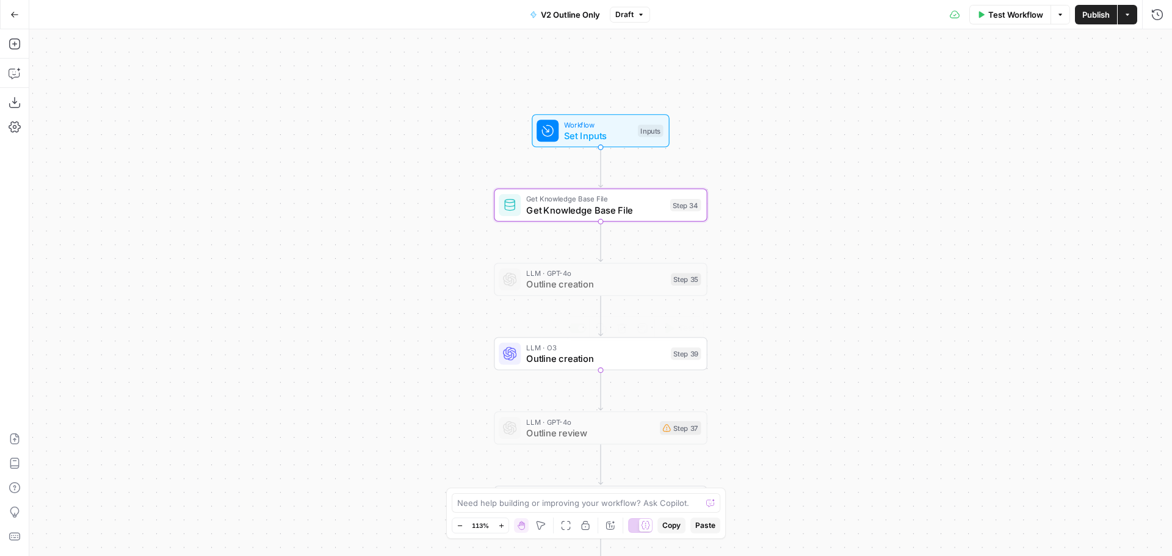
click at [562, 355] on span "Outline creation" at bounding box center [595, 358] width 139 height 14
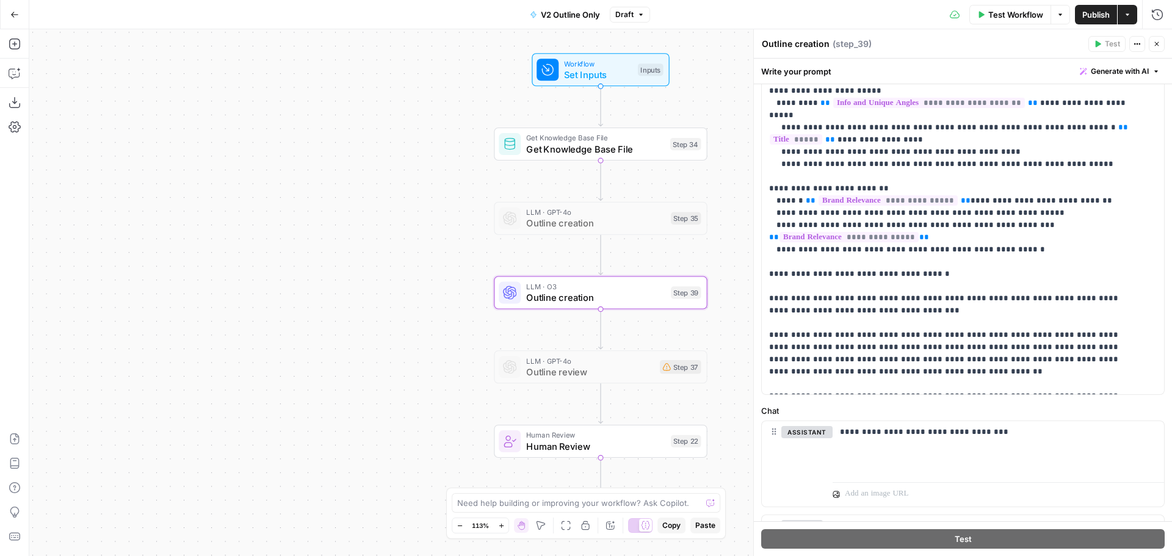
scroll to position [0, 0]
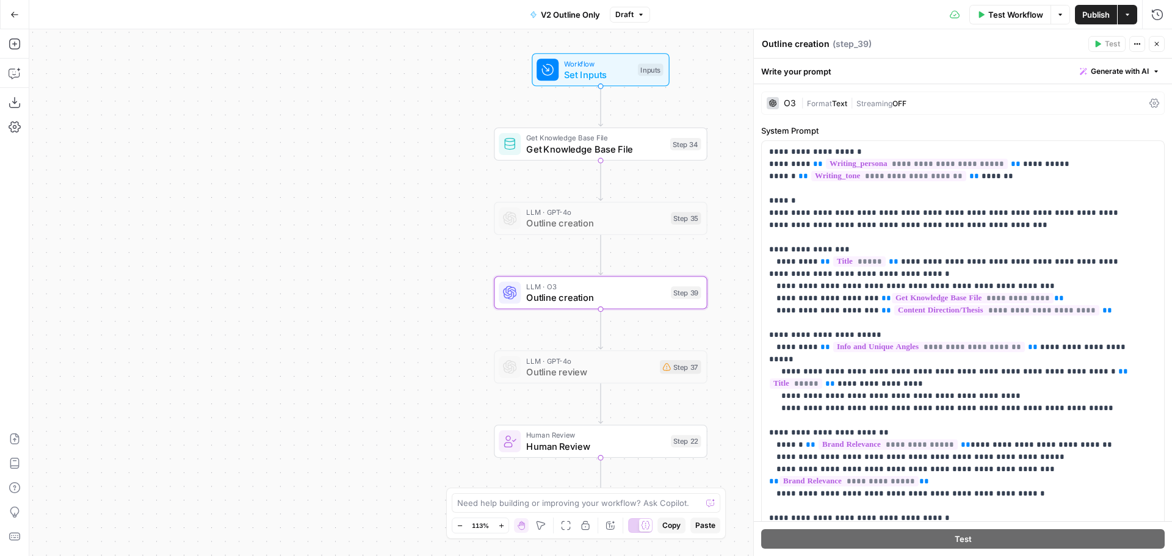
click at [1159, 43] on icon "button" at bounding box center [1156, 43] width 7 height 7
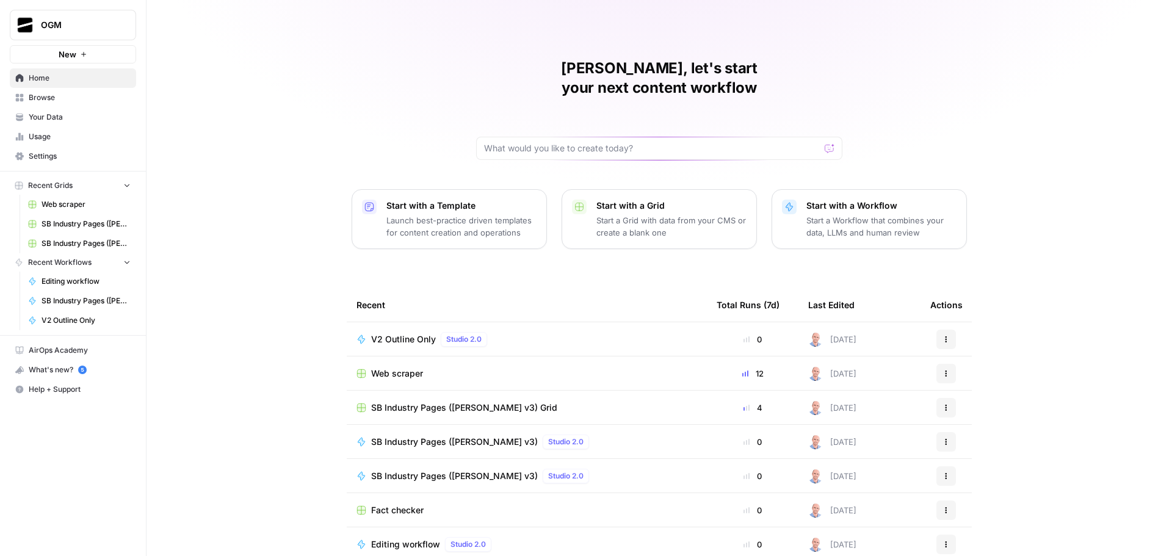
click at [55, 116] on span "Your Data" at bounding box center [80, 117] width 102 height 11
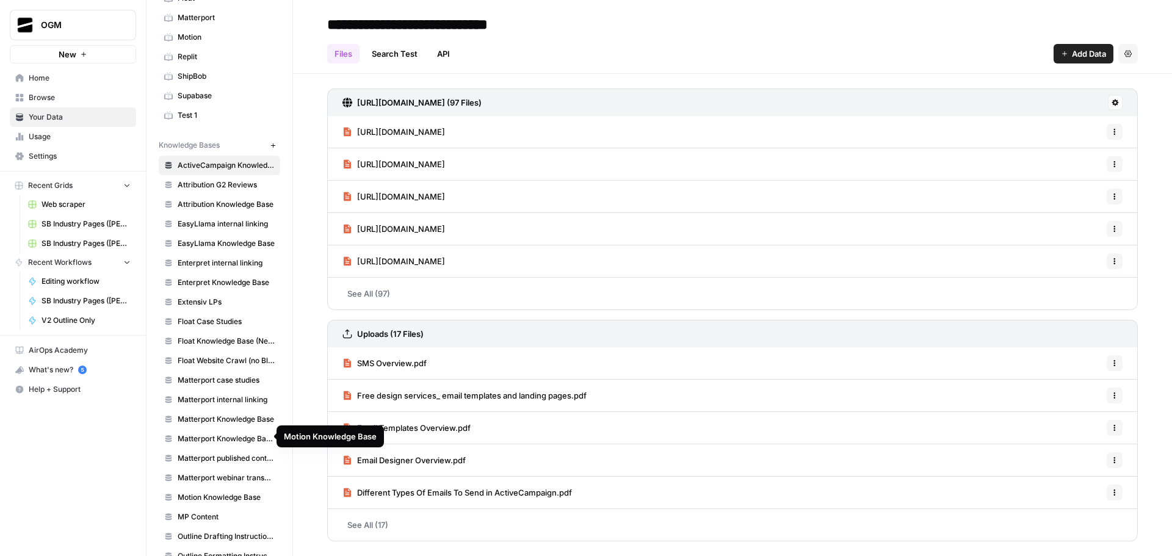
scroll to position [113, 0]
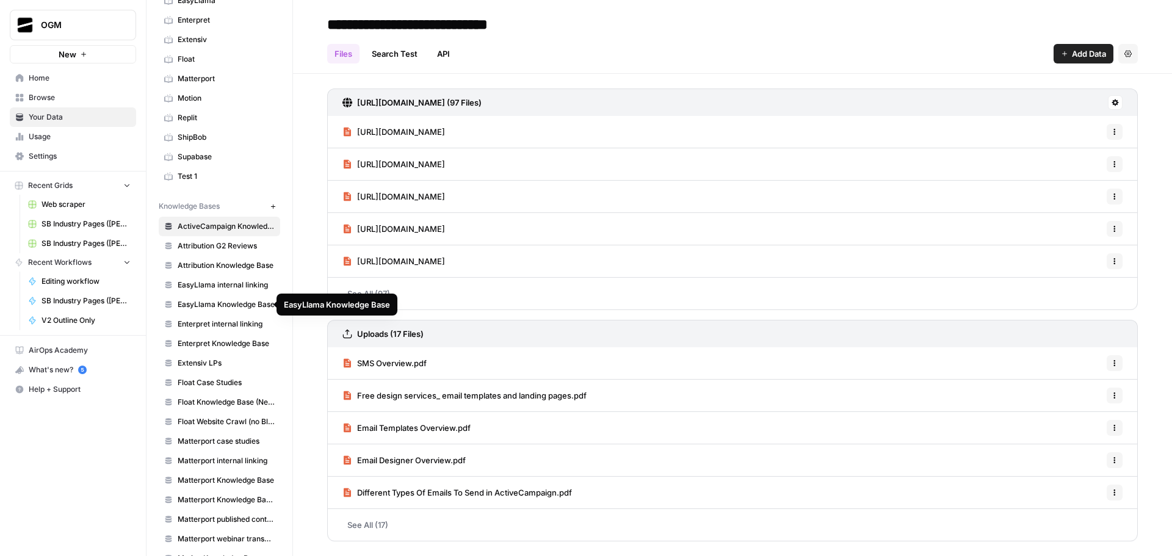
click at [206, 308] on span "EasyLlama Knowledge Base" at bounding box center [226, 304] width 97 height 11
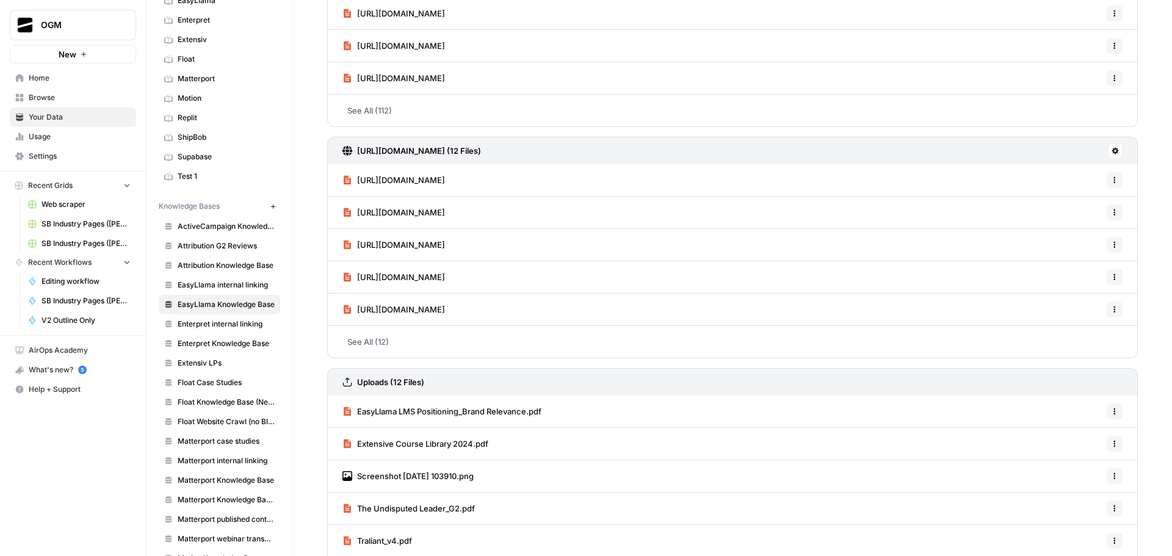
scroll to position [226, 0]
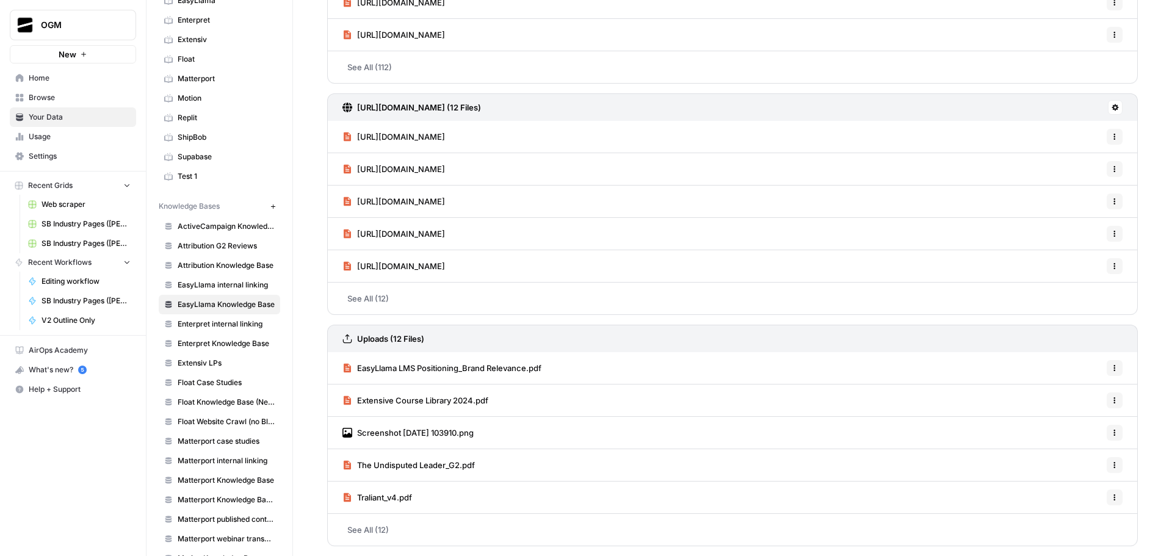
click at [478, 364] on span "EasyLlama LMS Positioning_Brand Relevance.pdf" at bounding box center [449, 368] width 184 height 12
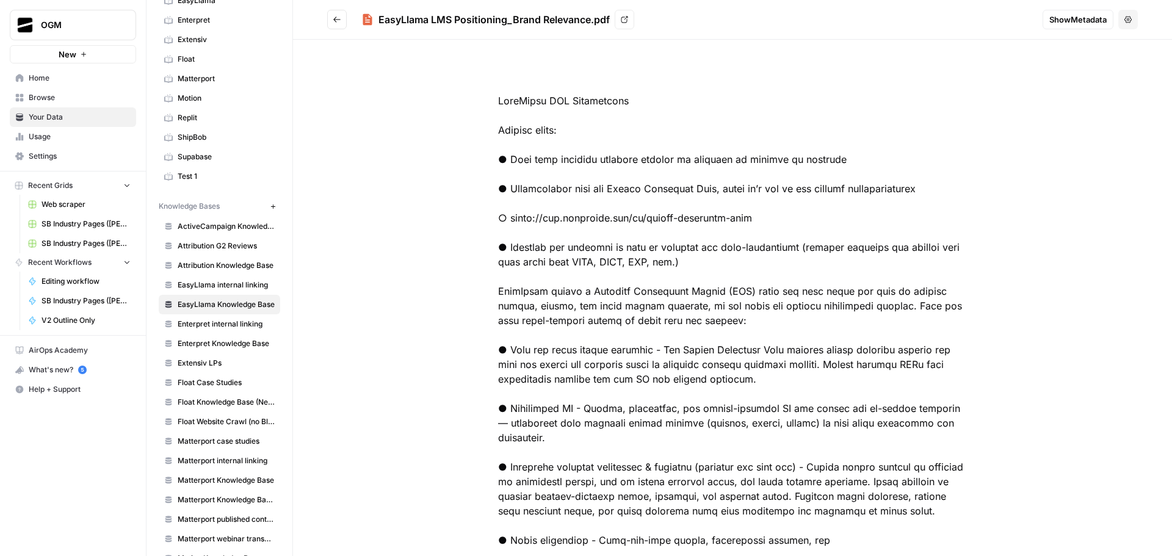
click at [334, 21] on icon "Go back" at bounding box center [337, 19] width 9 height 9
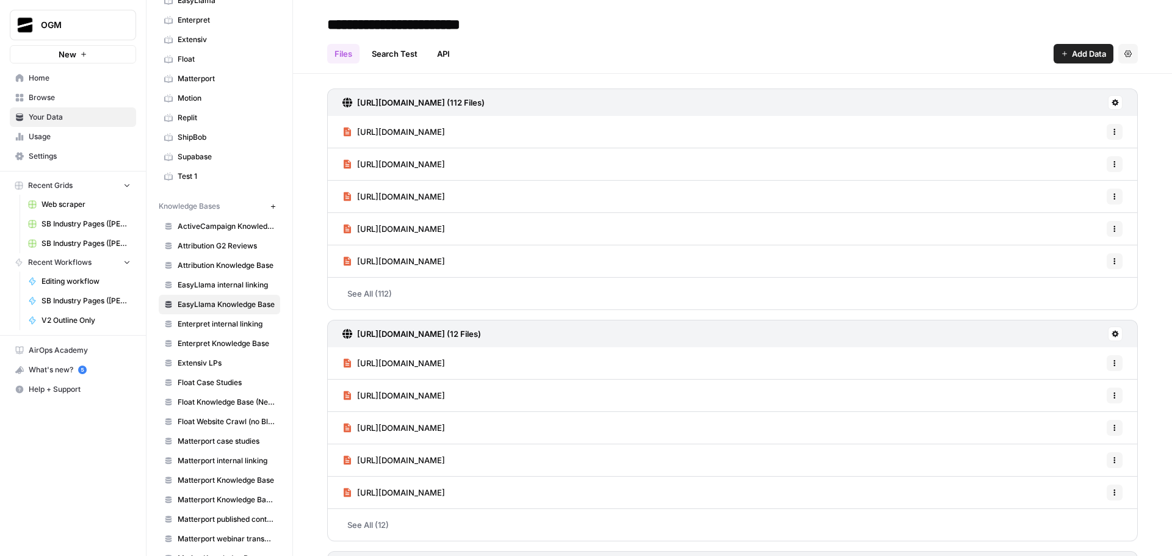
click at [1078, 52] on span "Add Data" at bounding box center [1088, 54] width 34 height 12
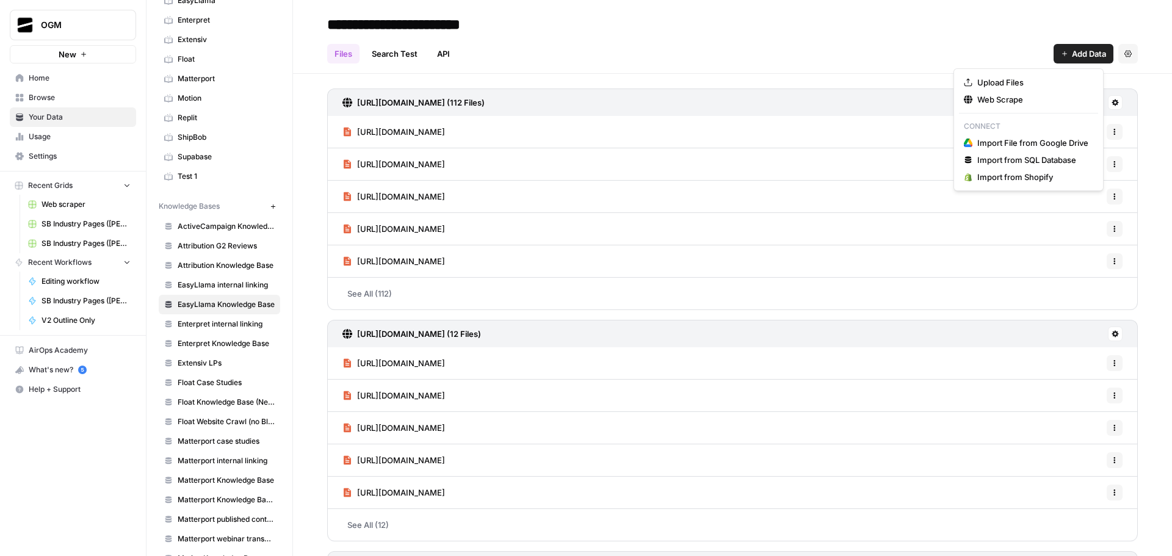
click at [805, 35] on div "Files Search Test API Add Data Settings" at bounding box center [732, 48] width 810 height 29
click at [1071, 51] on span "Add Data" at bounding box center [1088, 54] width 34 height 12
click at [1031, 81] on span "Upload Files" at bounding box center [1032, 82] width 111 height 12
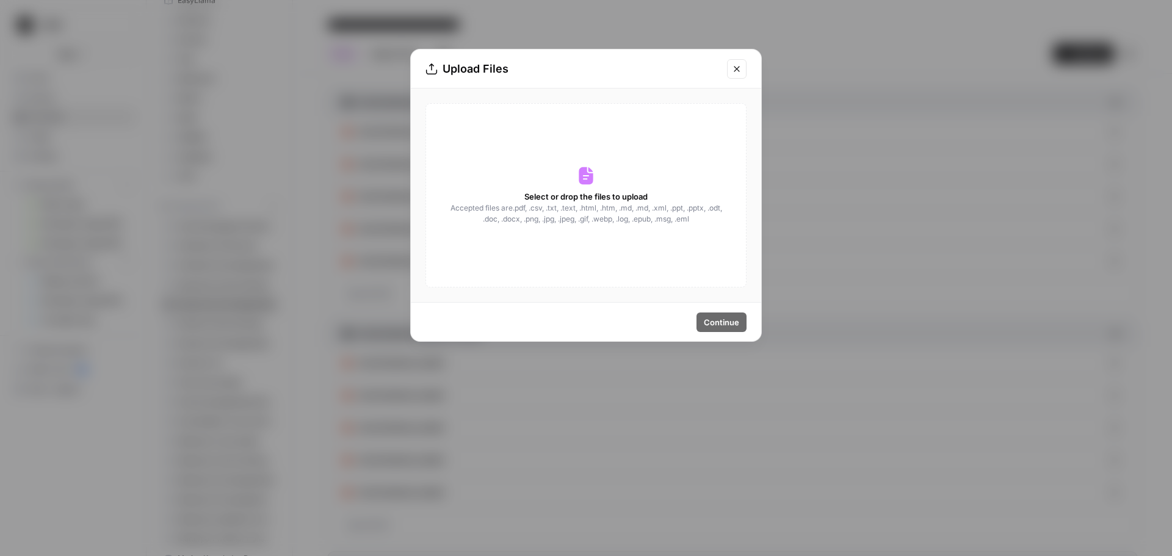
click at [535, 179] on div "Select or drop the files to upload Accepted files are .pdf, .csv, .txt, .text, …" at bounding box center [585, 195] width 321 height 184
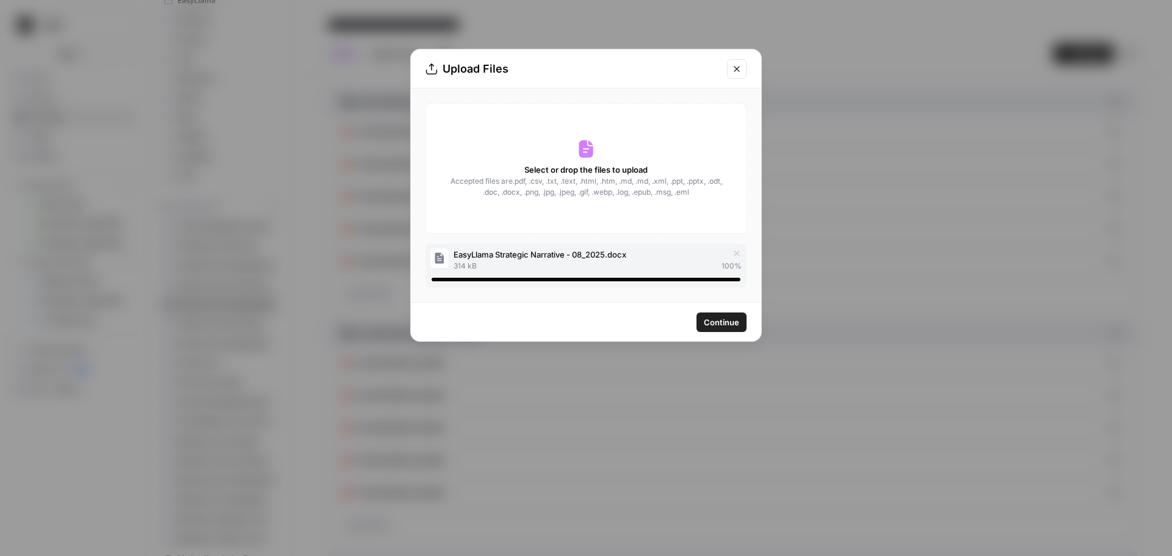
click at [735, 319] on span "Continue" at bounding box center [721, 322] width 35 height 12
